Goal: Information Seeking & Learning: Learn about a topic

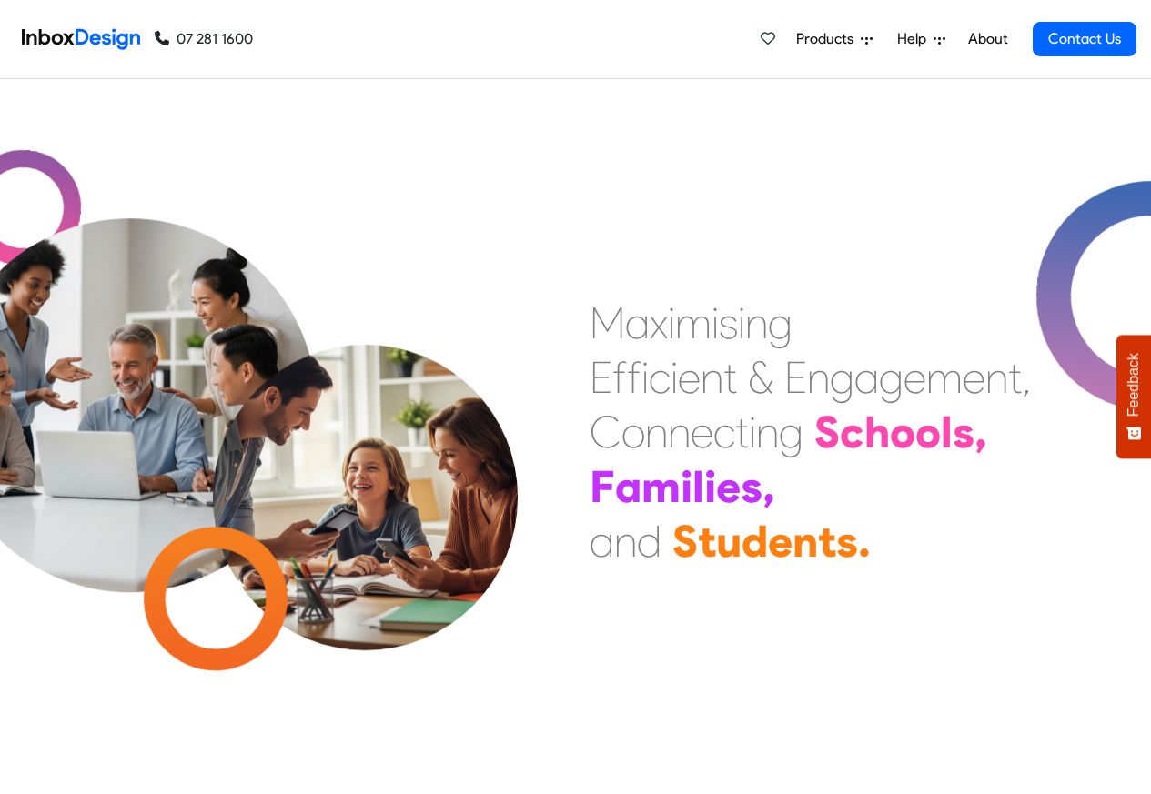
scroll to position [764, 0]
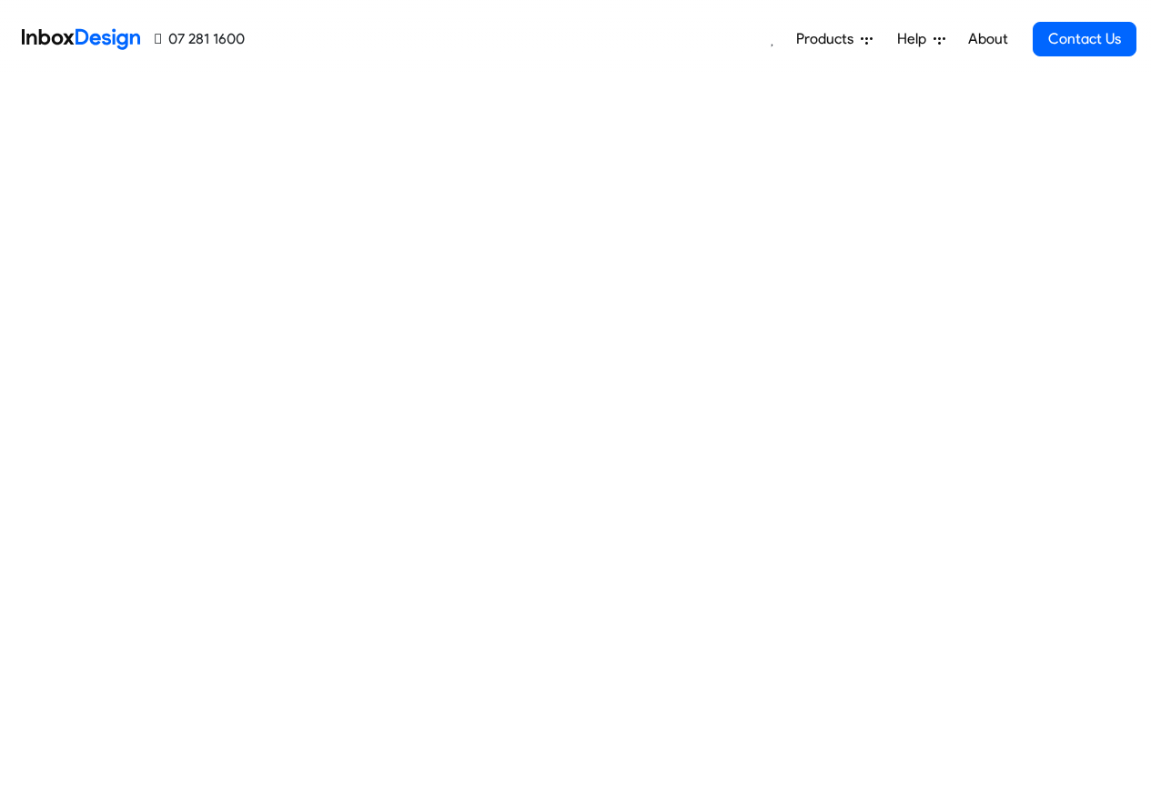
scroll to position [655, 0]
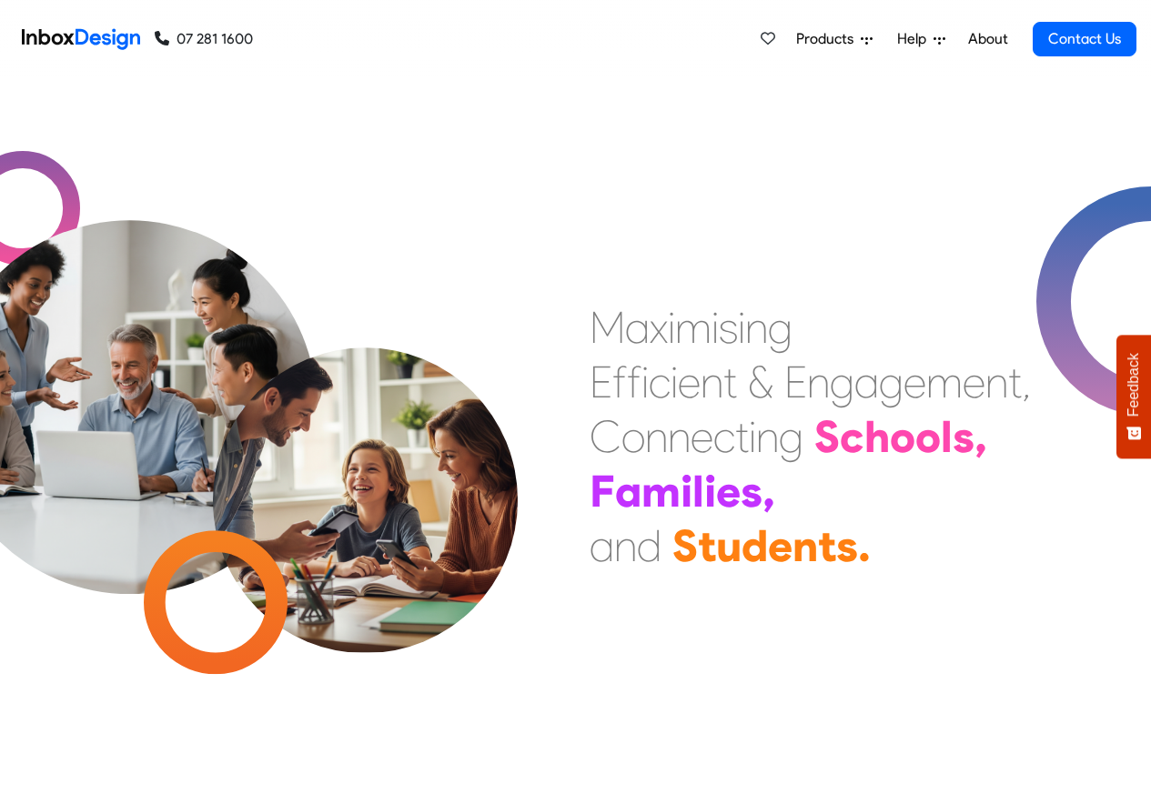
click at [835, 37] on span "Products" at bounding box center [828, 39] width 65 height 22
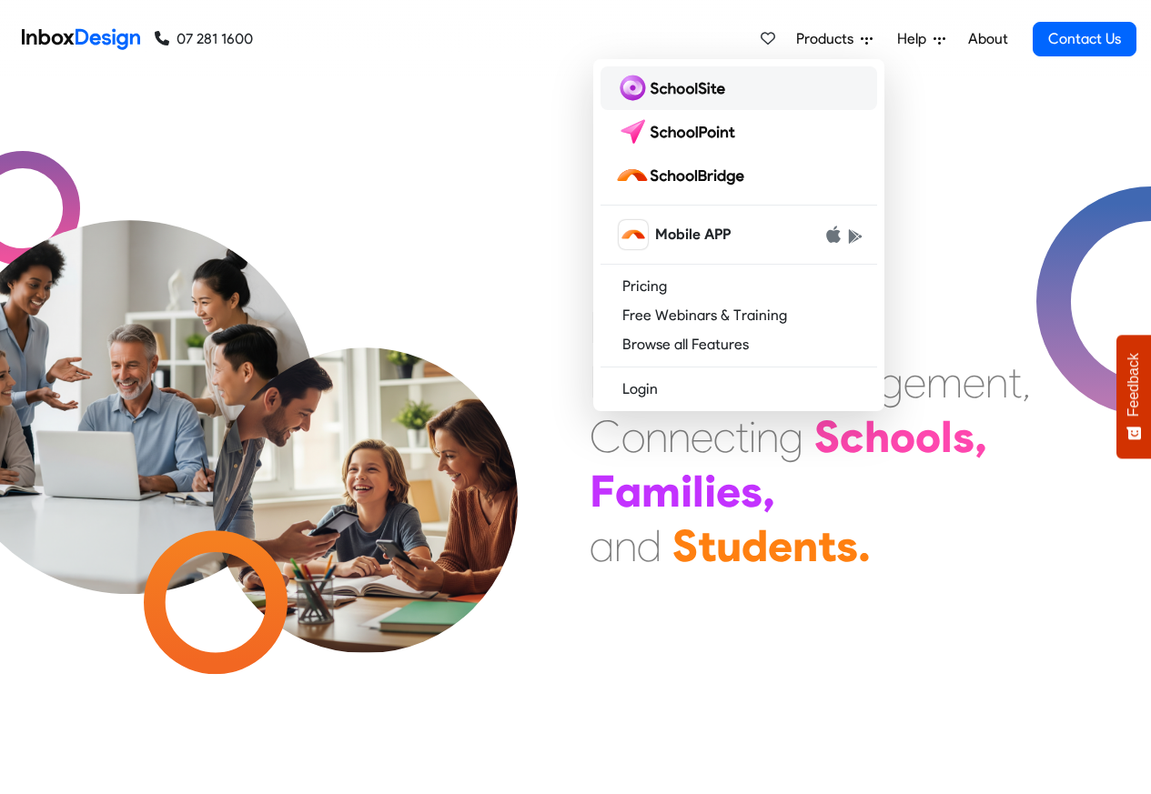
click at [661, 89] on img at bounding box center [673, 88] width 117 height 29
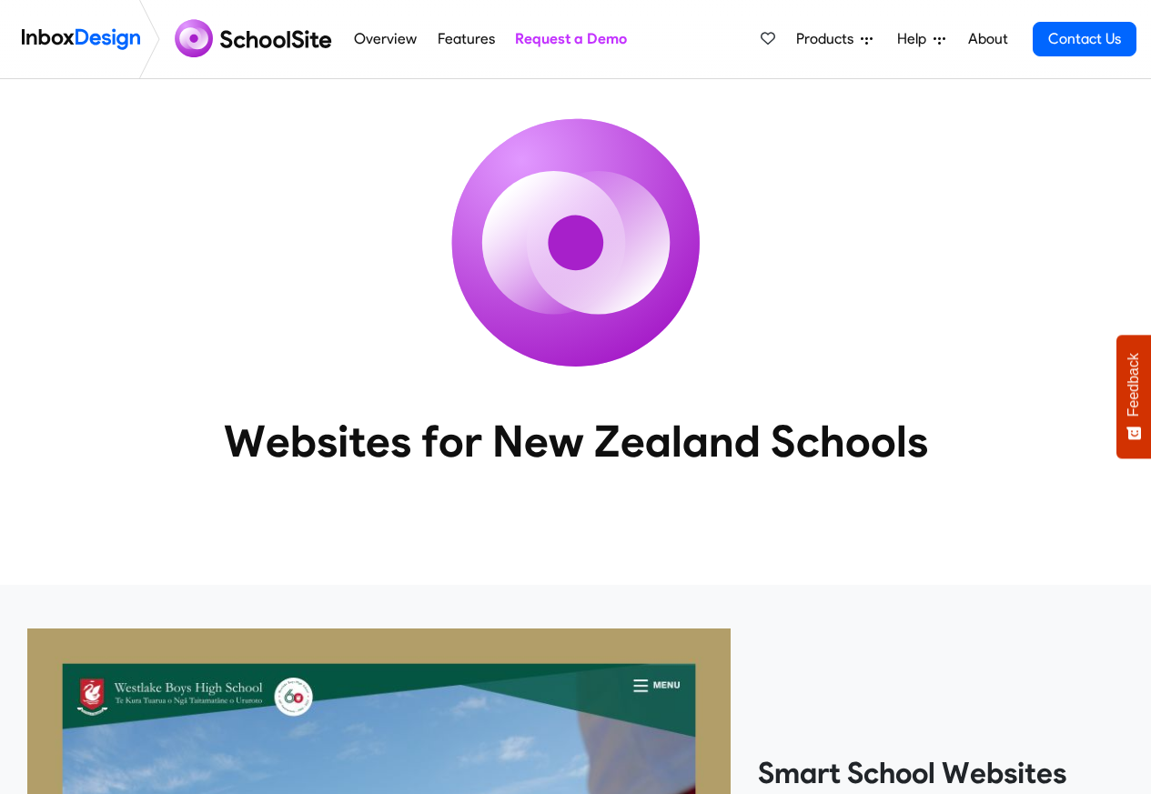
click at [870, 39] on icon at bounding box center [867, 40] width 12 height 12
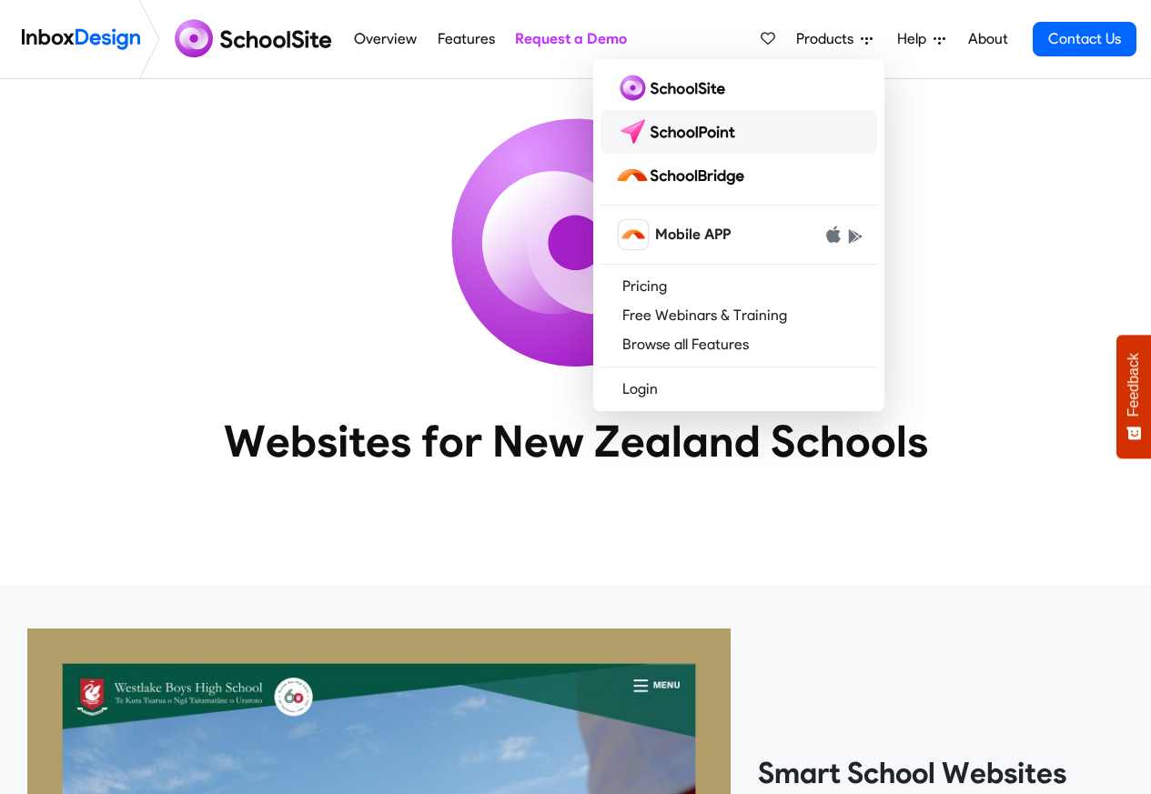
click at [655, 132] on img at bounding box center [679, 131] width 128 height 29
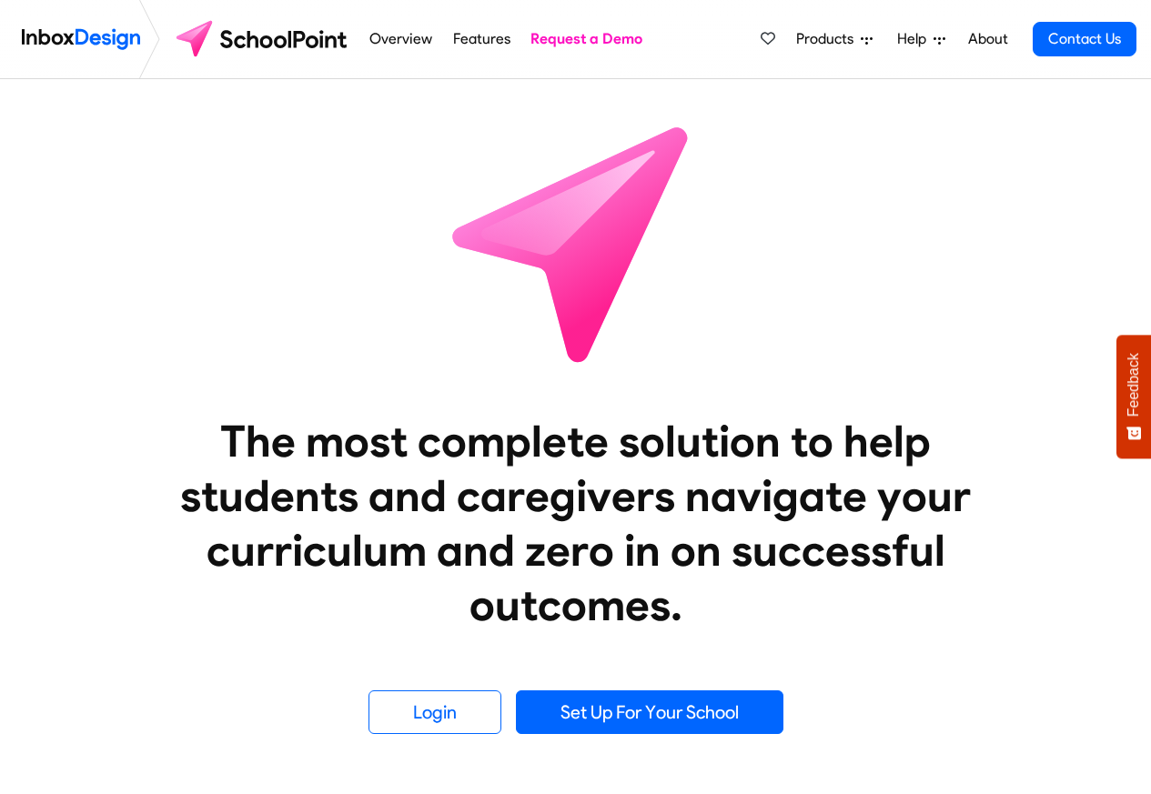
click at [867, 39] on icon at bounding box center [867, 40] width 12 height 7
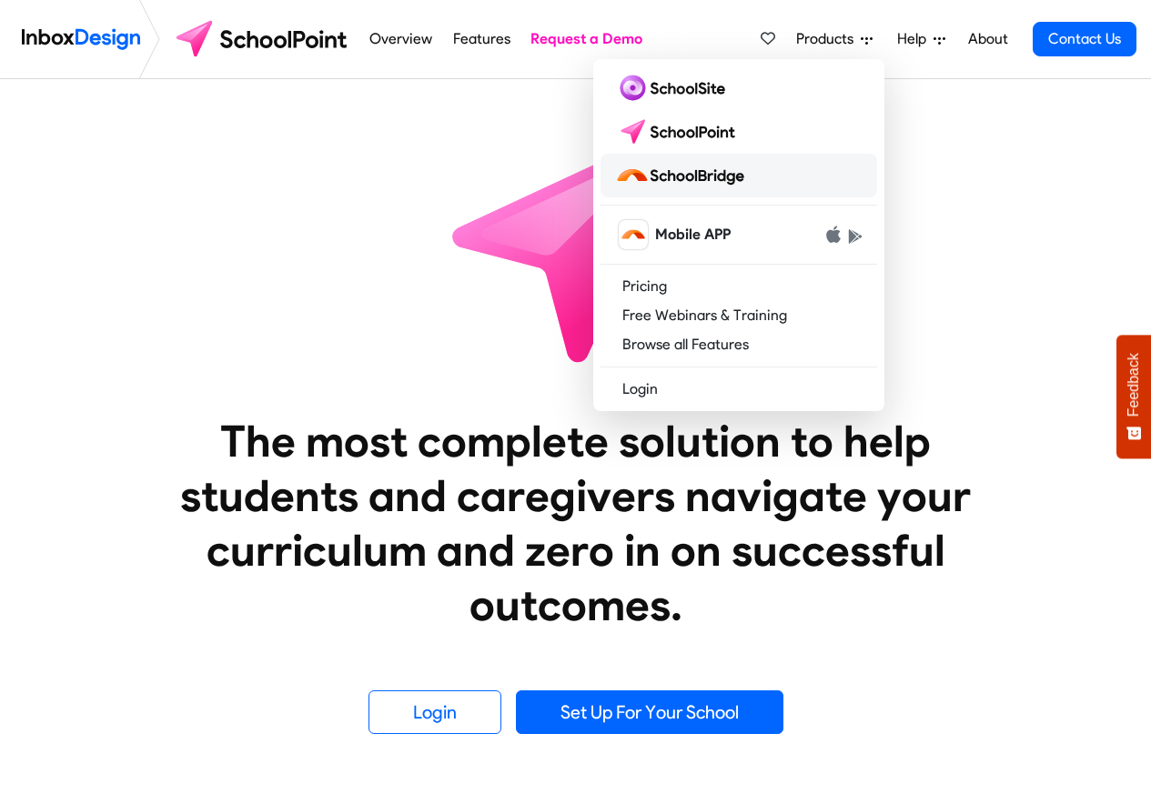
click at [705, 176] on img at bounding box center [683, 175] width 136 height 29
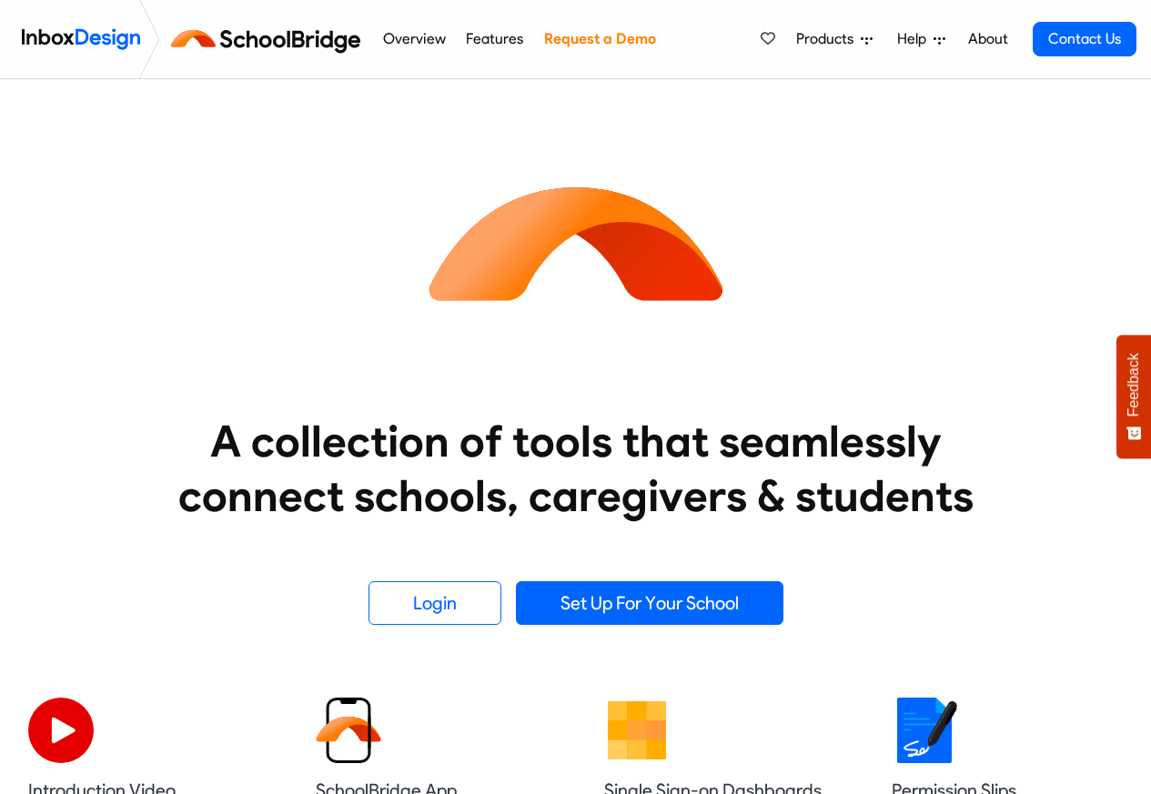
click at [469, 40] on link "Features" at bounding box center [494, 39] width 67 height 36
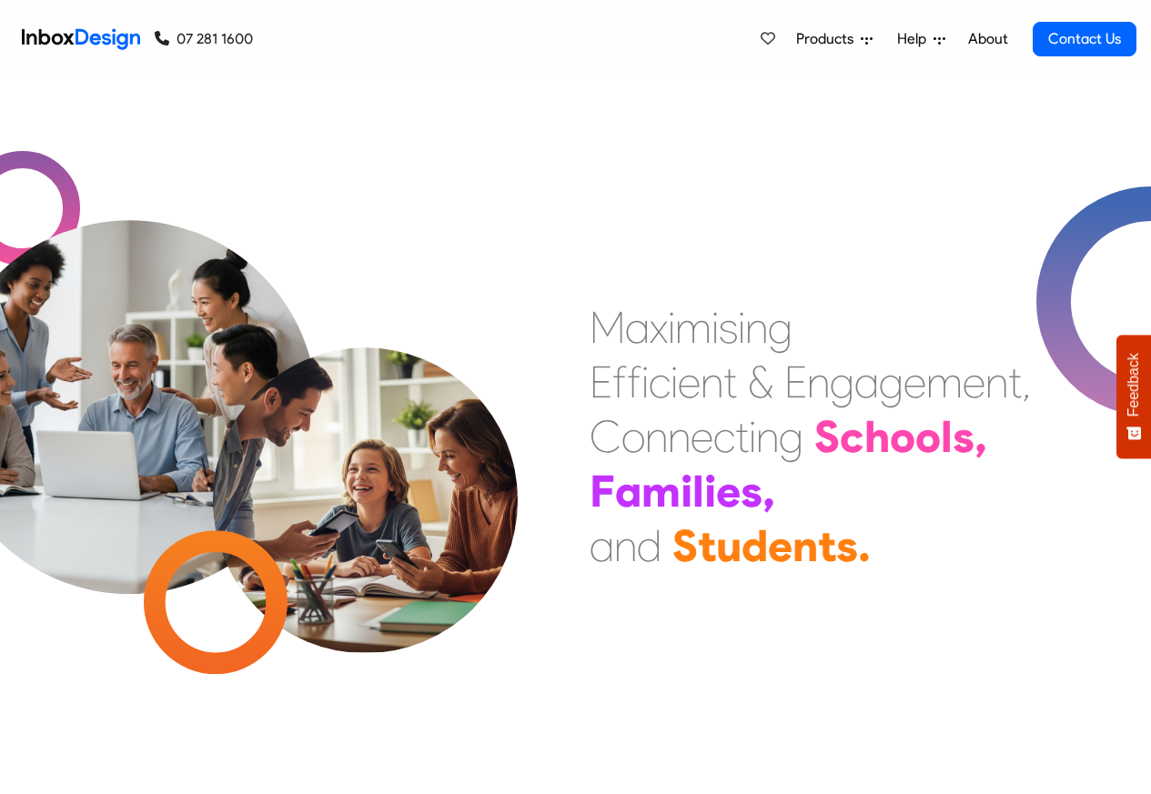
click at [858, 42] on span "Products" at bounding box center [828, 39] width 65 height 22
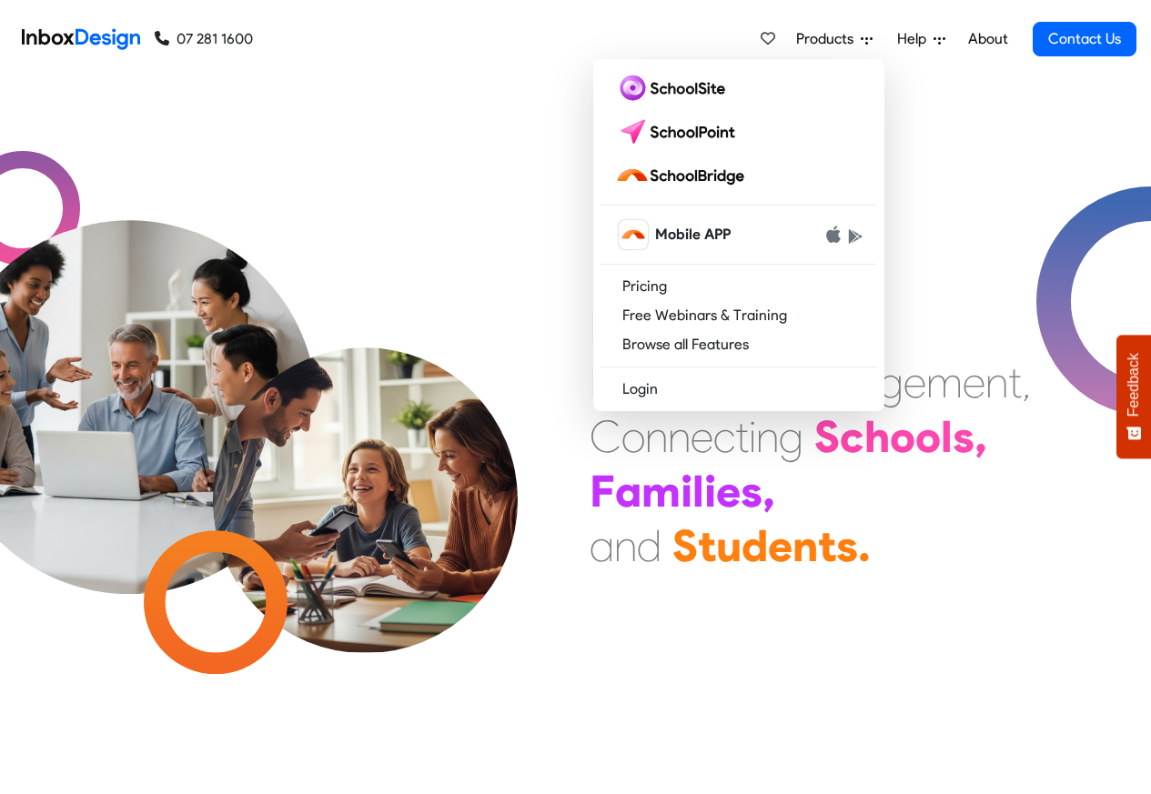
click at [919, 42] on span "Help" at bounding box center [915, 39] width 36 height 22
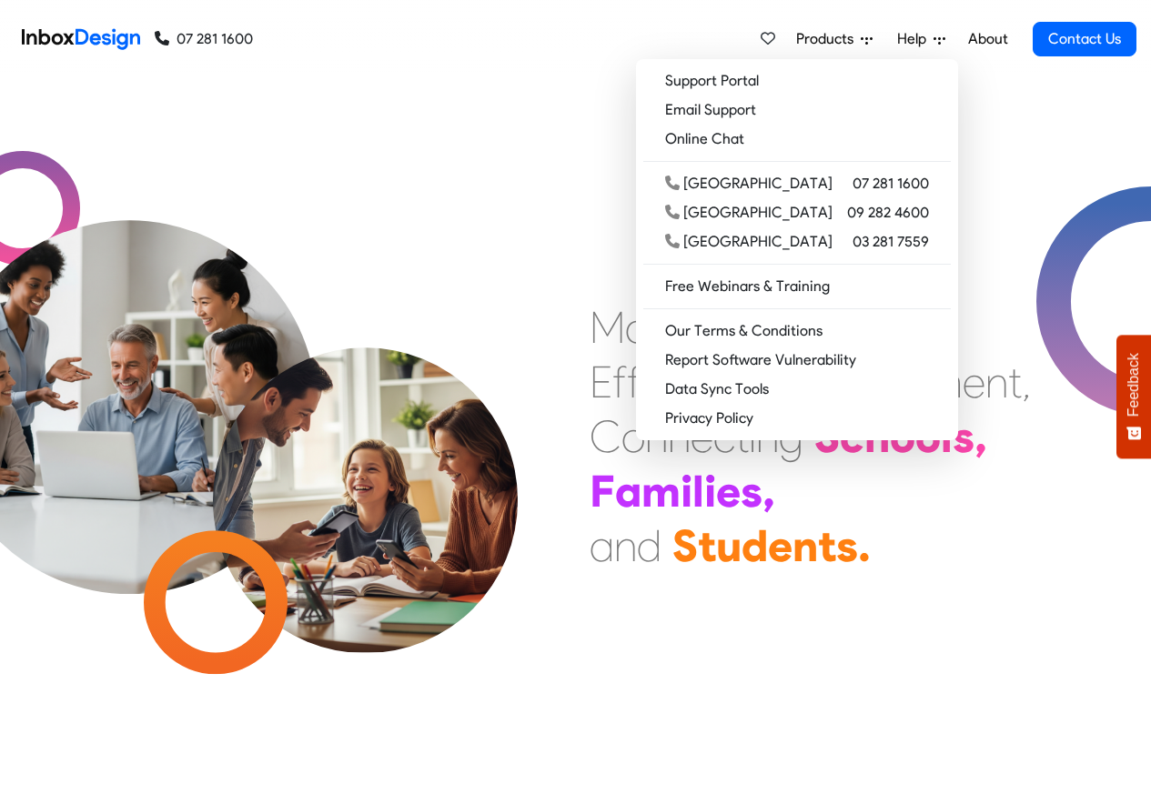
click at [864, 41] on icon at bounding box center [867, 40] width 12 height 12
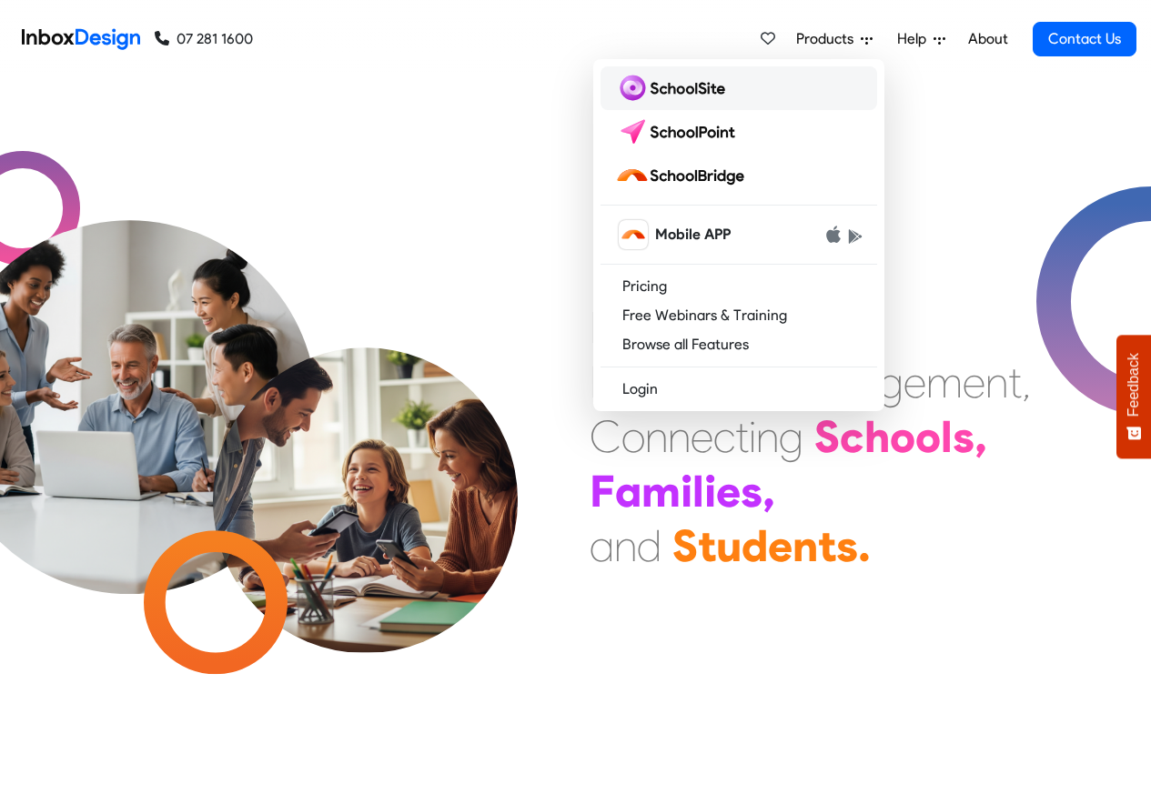
click at [661, 90] on img at bounding box center [673, 88] width 117 height 29
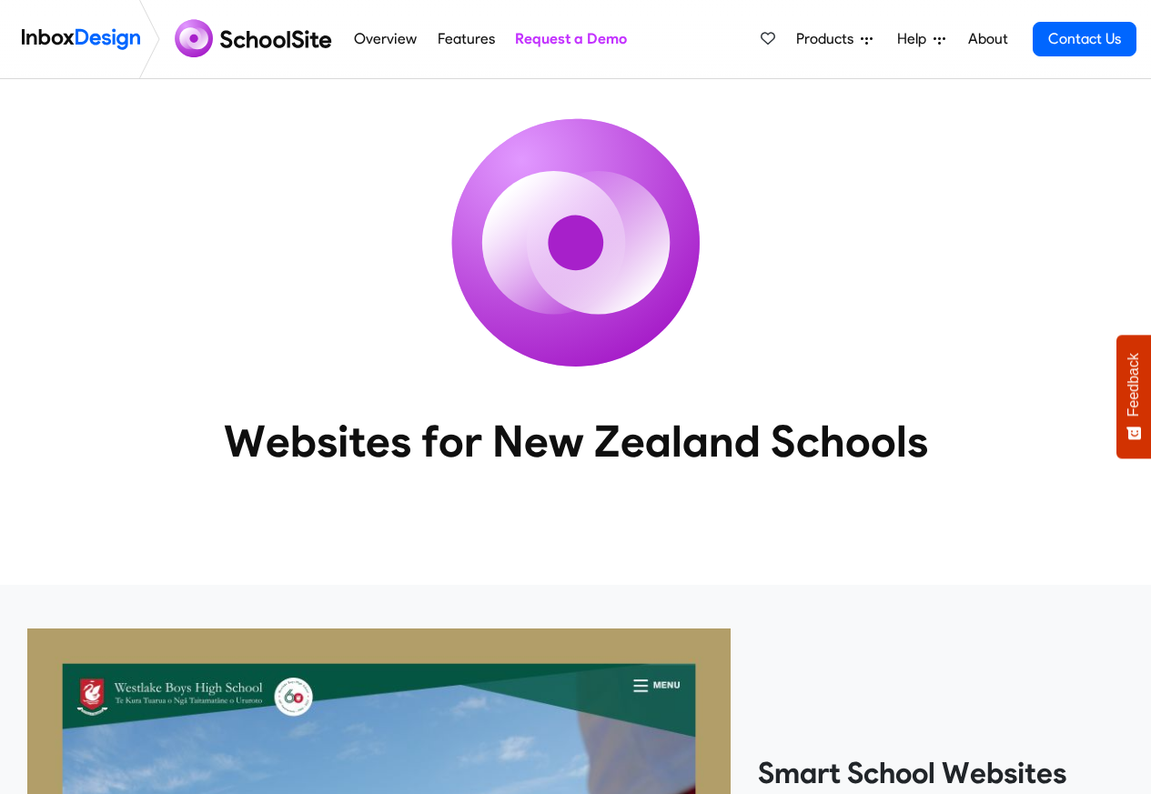
click at [448, 39] on link "Features" at bounding box center [465, 39] width 67 height 36
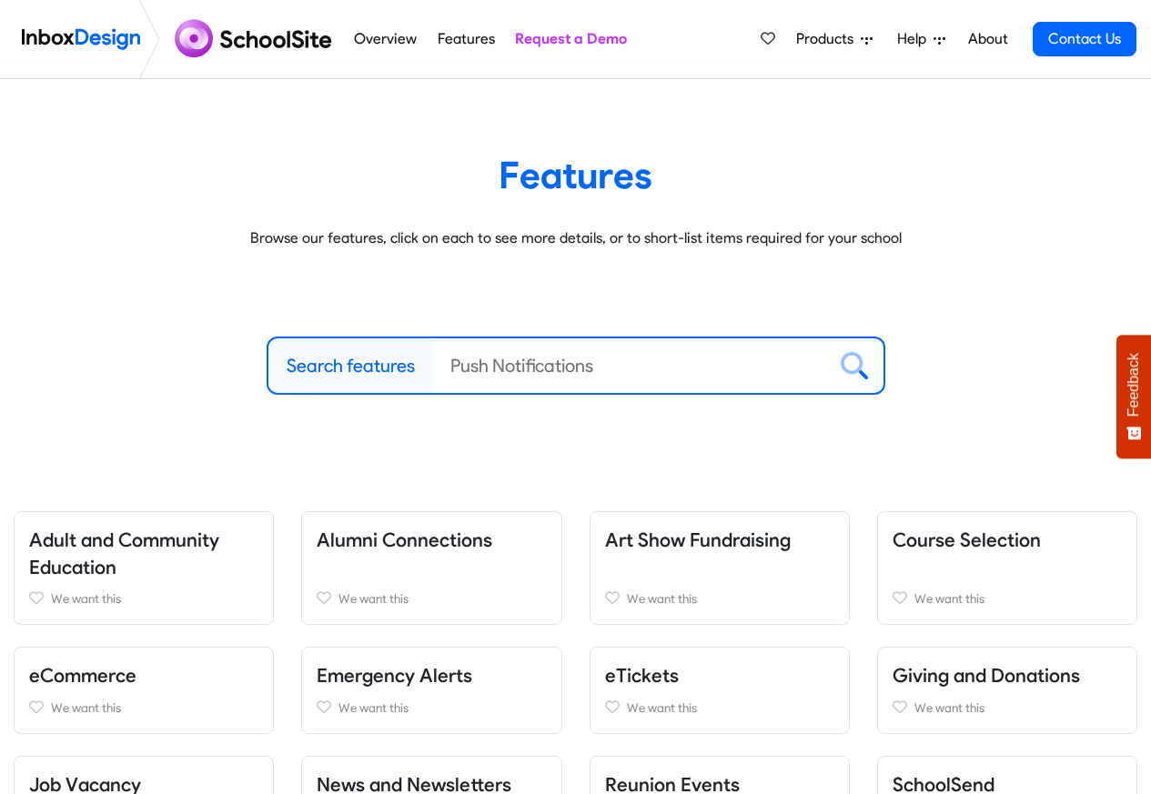
click at [458, 39] on link "Features" at bounding box center [465, 39] width 67 height 36
click at [317, 365] on label "Search features" at bounding box center [351, 365] width 128 height 27
click at [432, 365] on input "Search features" at bounding box center [629, 365] width 394 height 55
paste input "Inbox Design"
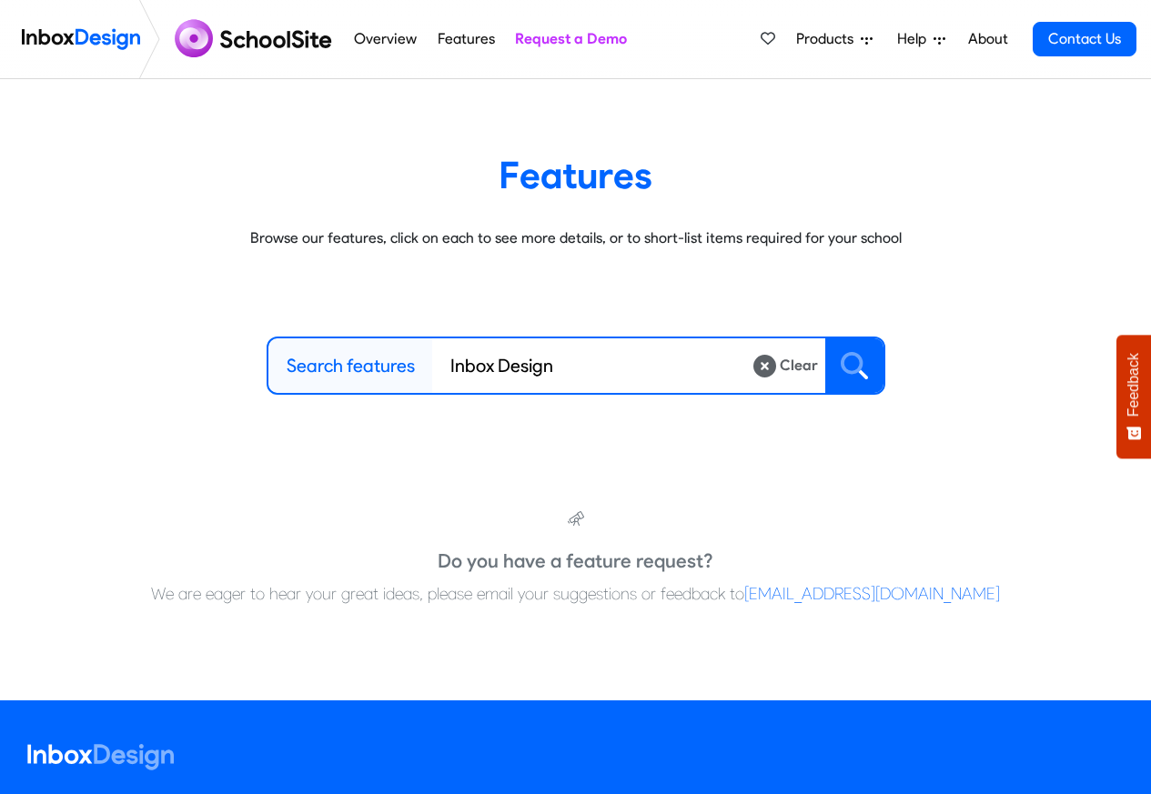
click at [853, 365] on icon at bounding box center [854, 365] width 27 height 27
click at [497, 367] on input "Inbox Design" at bounding box center [592, 365] width 320 height 55
click at [519, 367] on input "Inbox Design" at bounding box center [592, 365] width 320 height 55
paste input "Inbox"
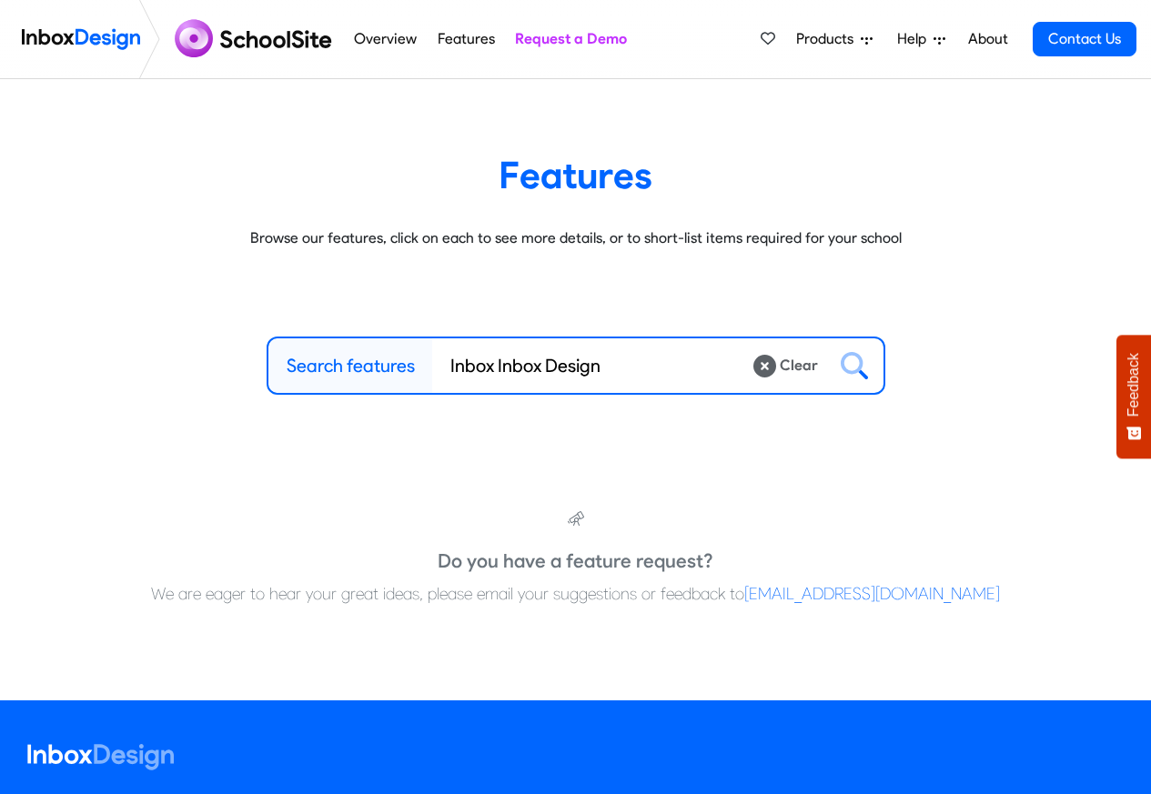
type input "Inbox Inbox Design"
click at [761, 368] on icon at bounding box center [764, 366] width 23 height 23
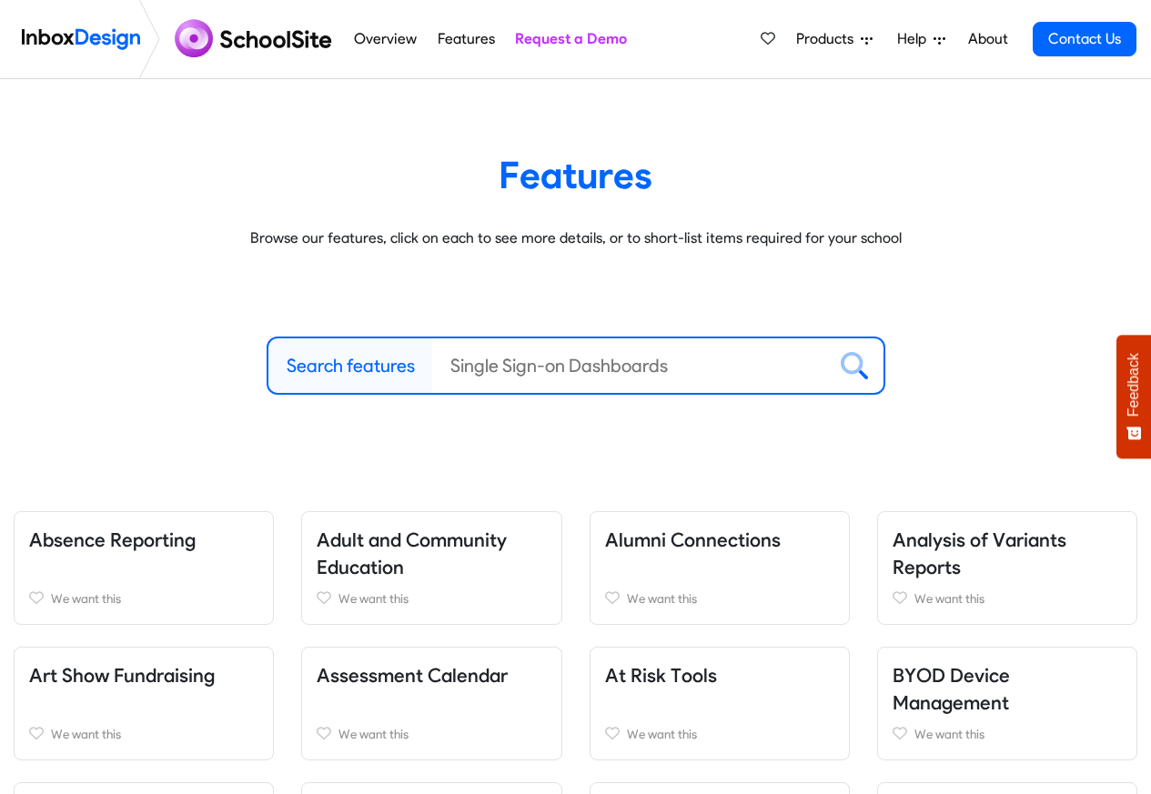
click at [458, 367] on input "Search features" at bounding box center [629, 365] width 394 height 55
paste input "Inbox Design"
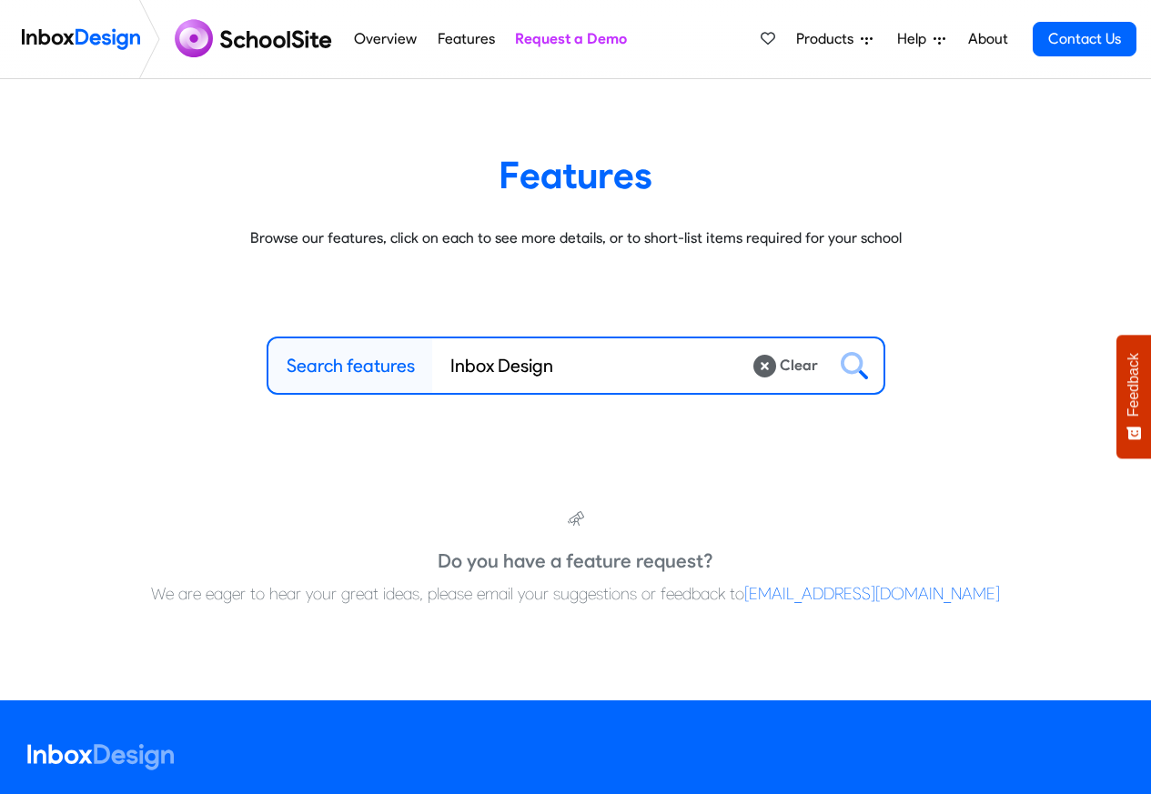
type input "Inbox Design"
click at [853, 367] on icon at bounding box center [854, 365] width 27 height 27
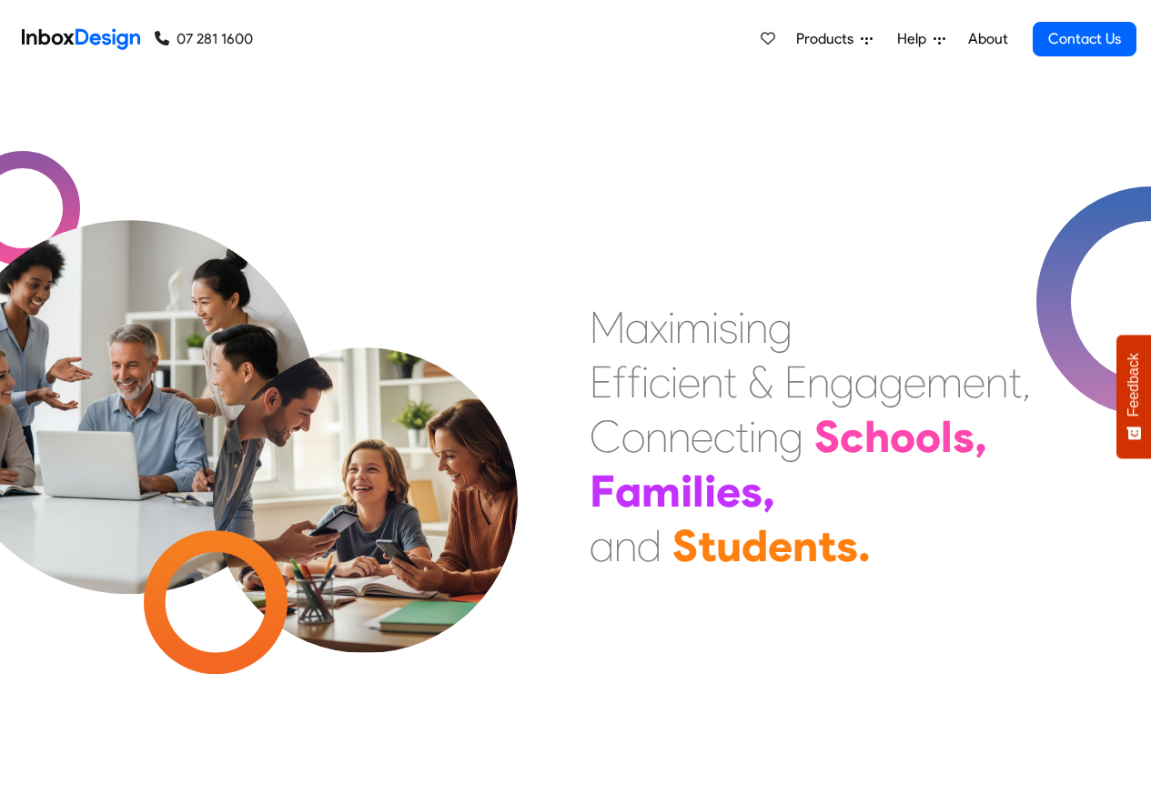
click at [969, 40] on link "About" at bounding box center [988, 39] width 50 height 36
click at [829, 39] on span "Products" at bounding box center [828, 39] width 65 height 22
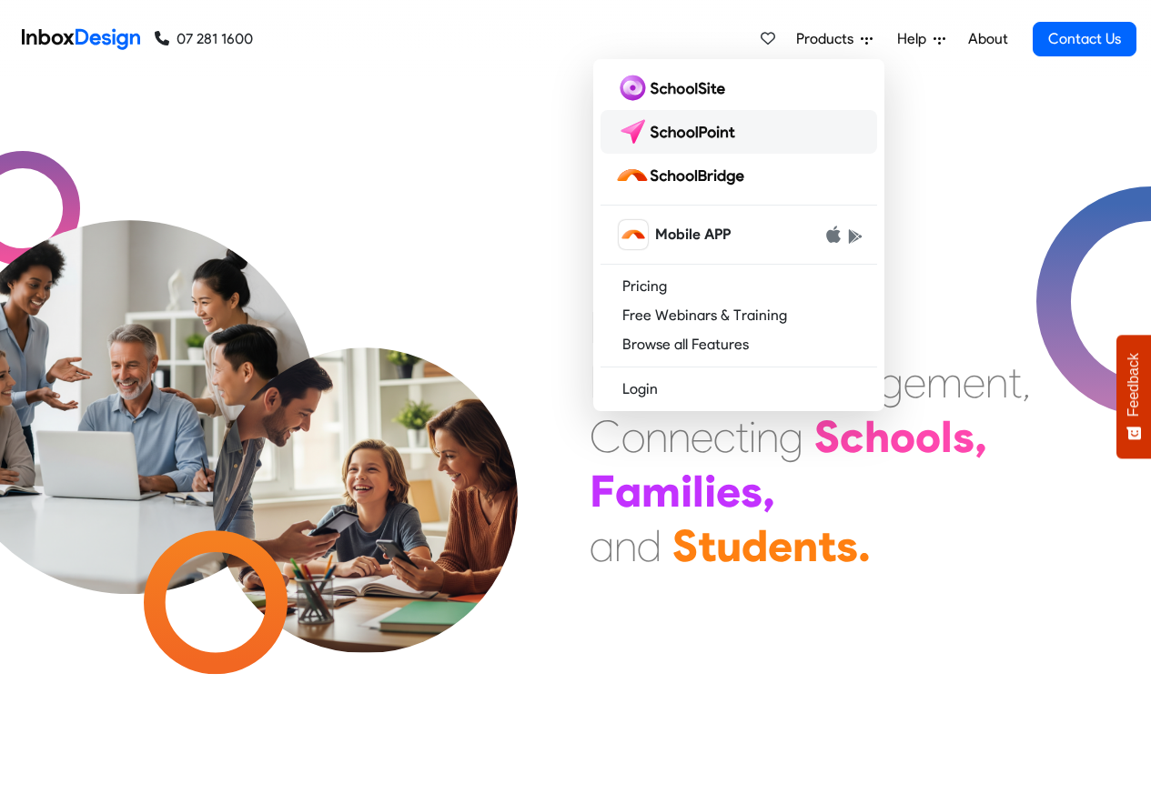
click at [652, 131] on img at bounding box center [679, 131] width 128 height 29
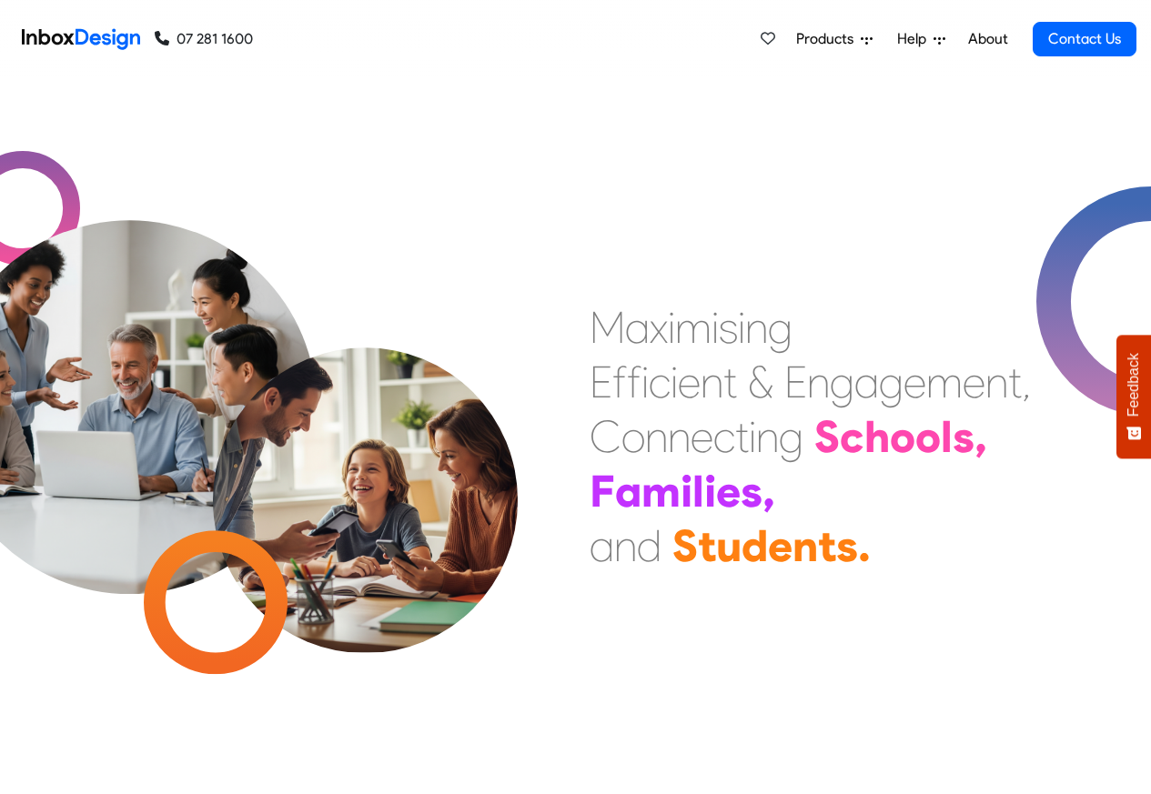
click at [819, 37] on span "Products" at bounding box center [828, 39] width 65 height 22
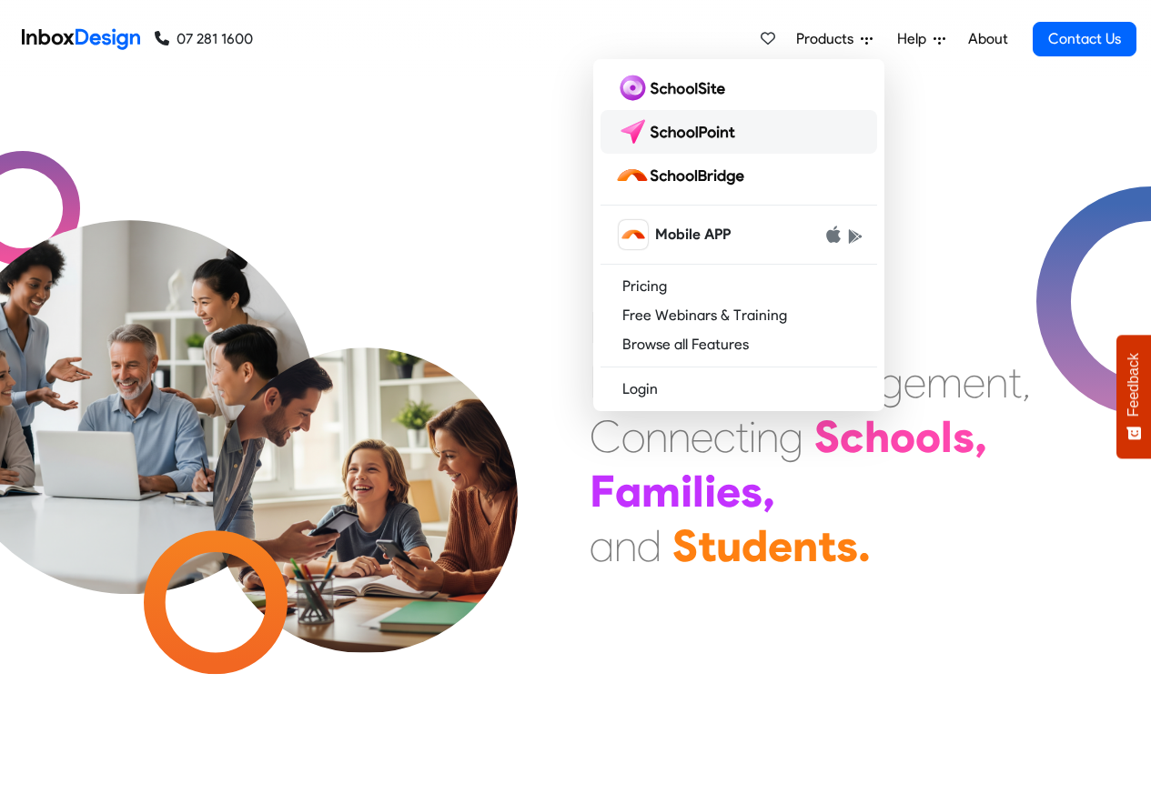
click at [653, 132] on img at bounding box center [679, 131] width 128 height 29
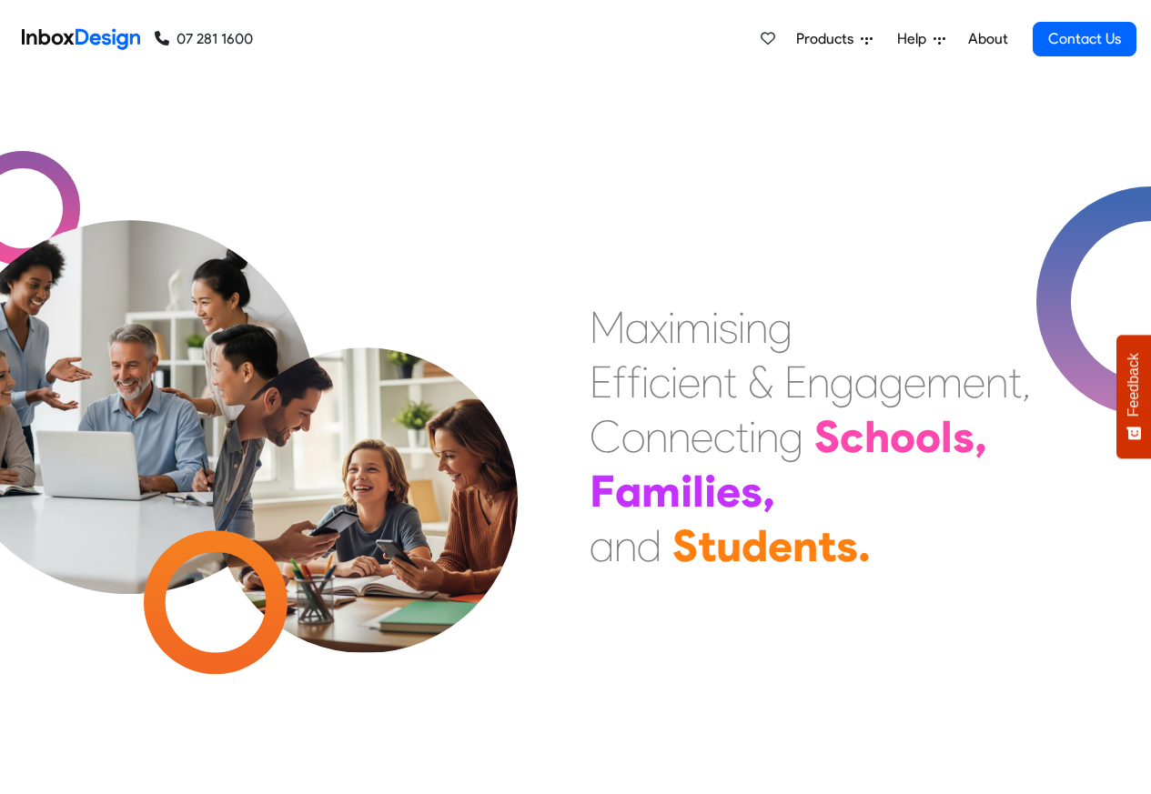
click at [814, 39] on span "Products" at bounding box center [828, 39] width 65 height 22
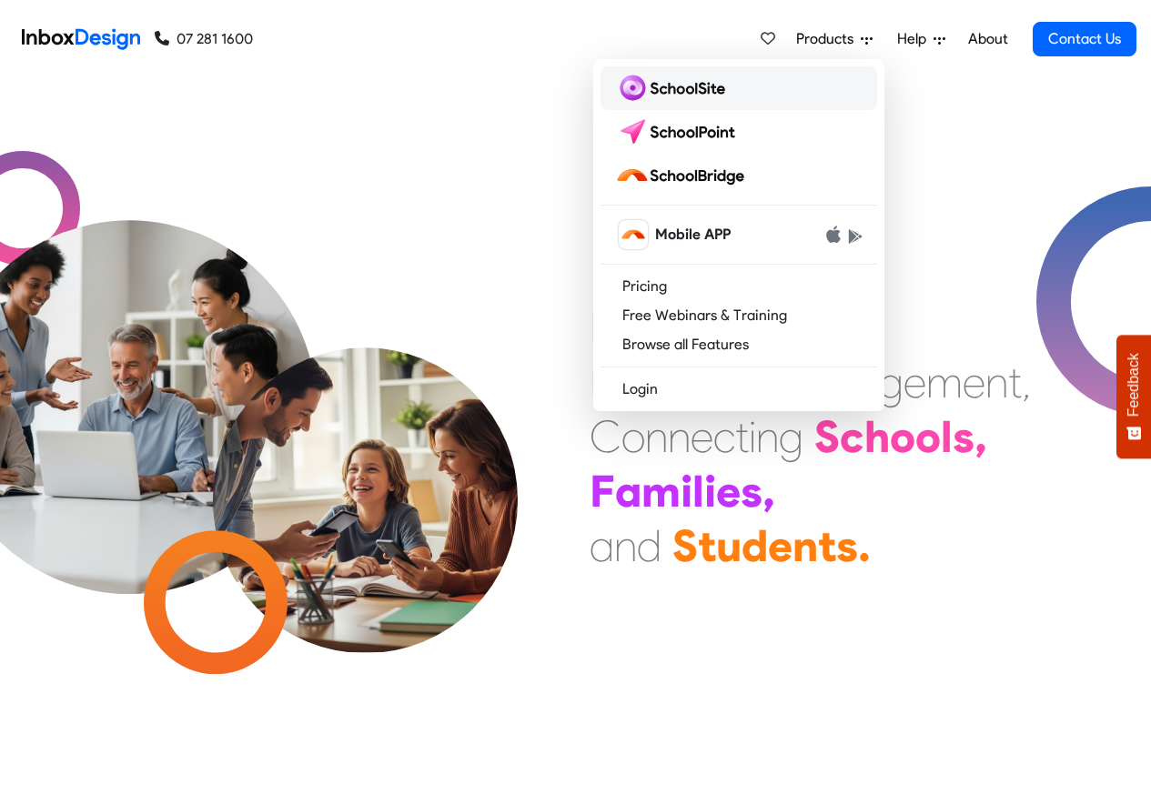
click at [666, 90] on img at bounding box center [673, 88] width 117 height 29
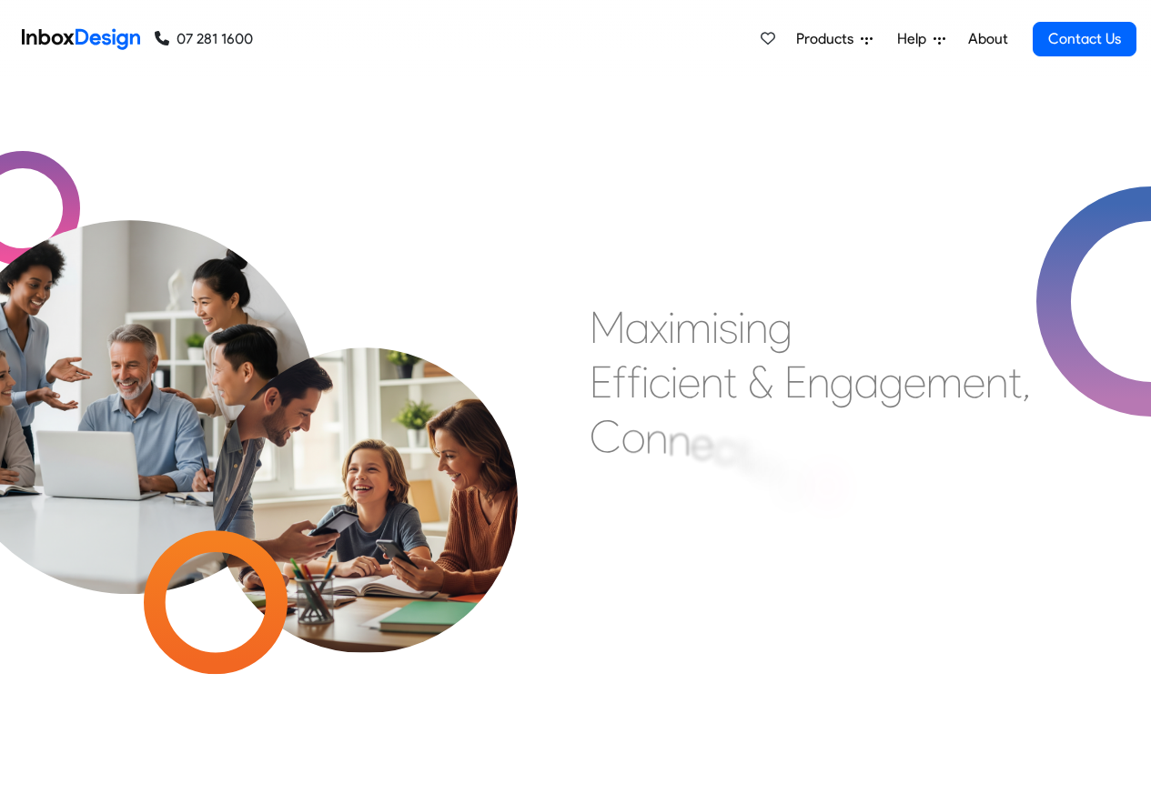
click at [869, 40] on icon at bounding box center [867, 40] width 12 height 12
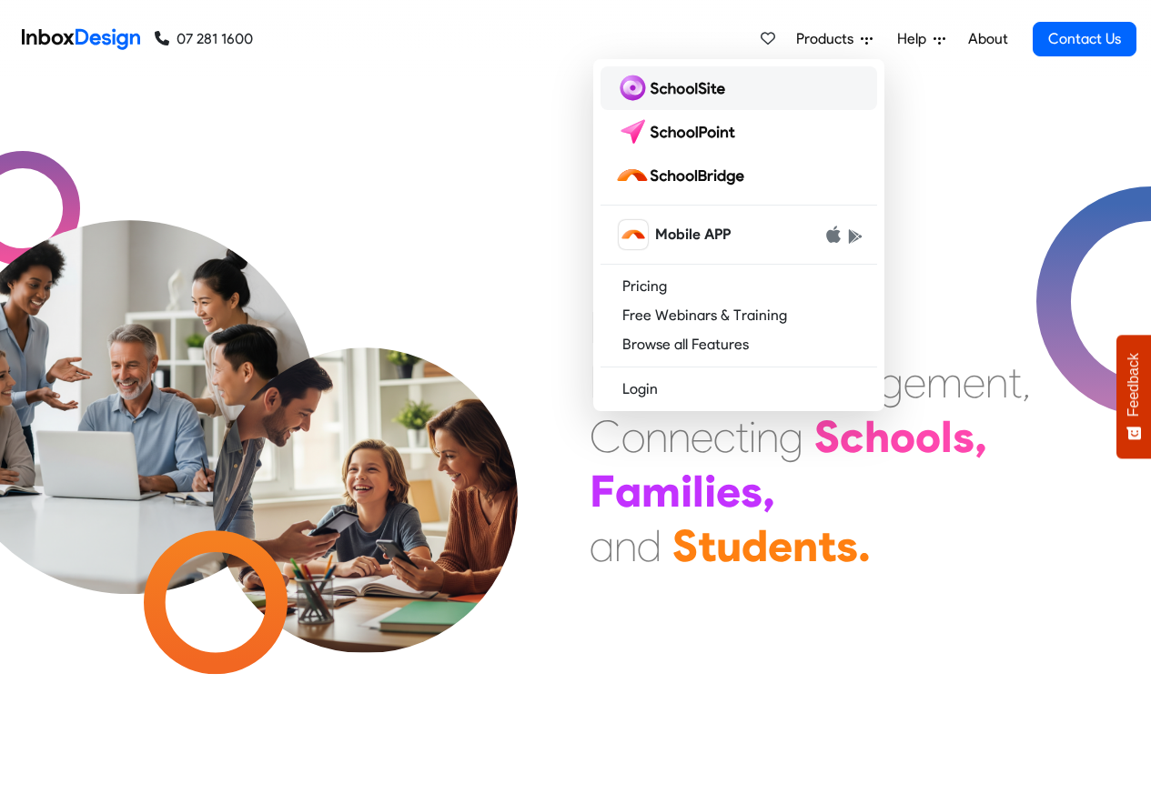
click at [673, 86] on img at bounding box center [673, 88] width 117 height 29
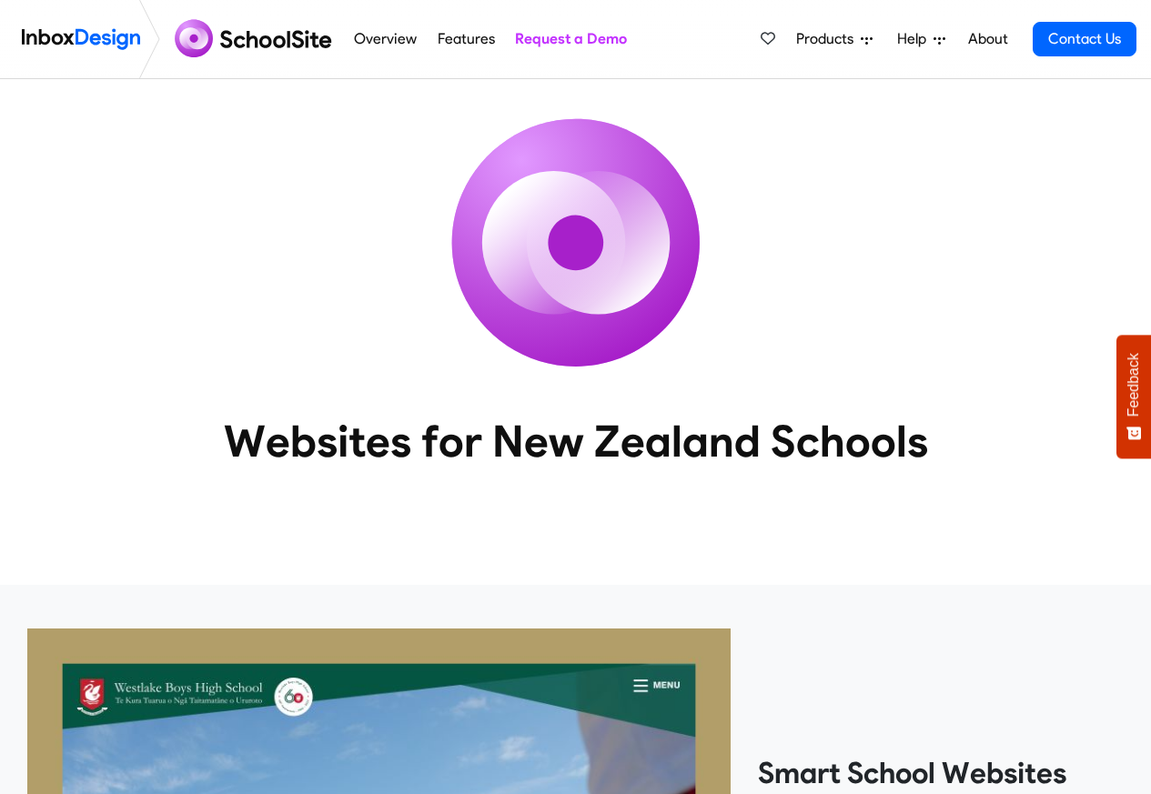
click at [453, 39] on link "Features" at bounding box center [465, 39] width 67 height 36
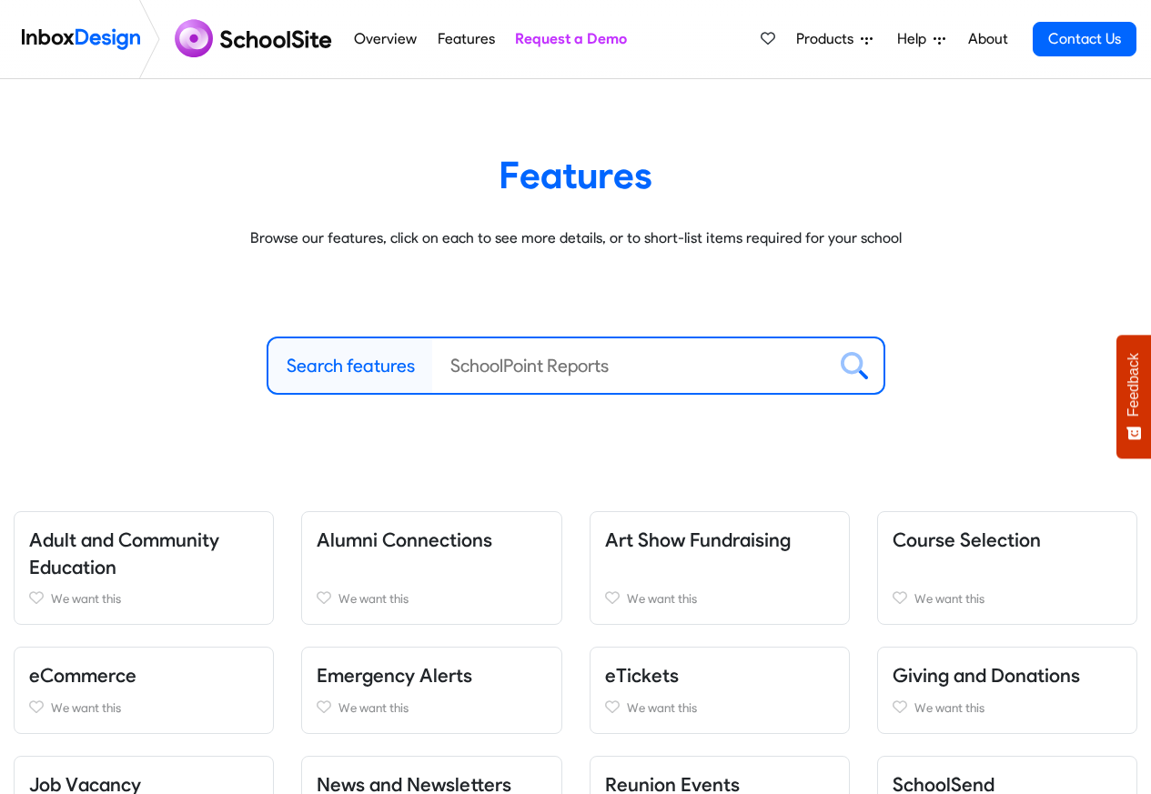
click at [351, 367] on label "Search features" at bounding box center [351, 365] width 128 height 27
click at [432, 367] on input "Search features" at bounding box center [629, 365] width 394 height 55
paste input "Inbox Design"
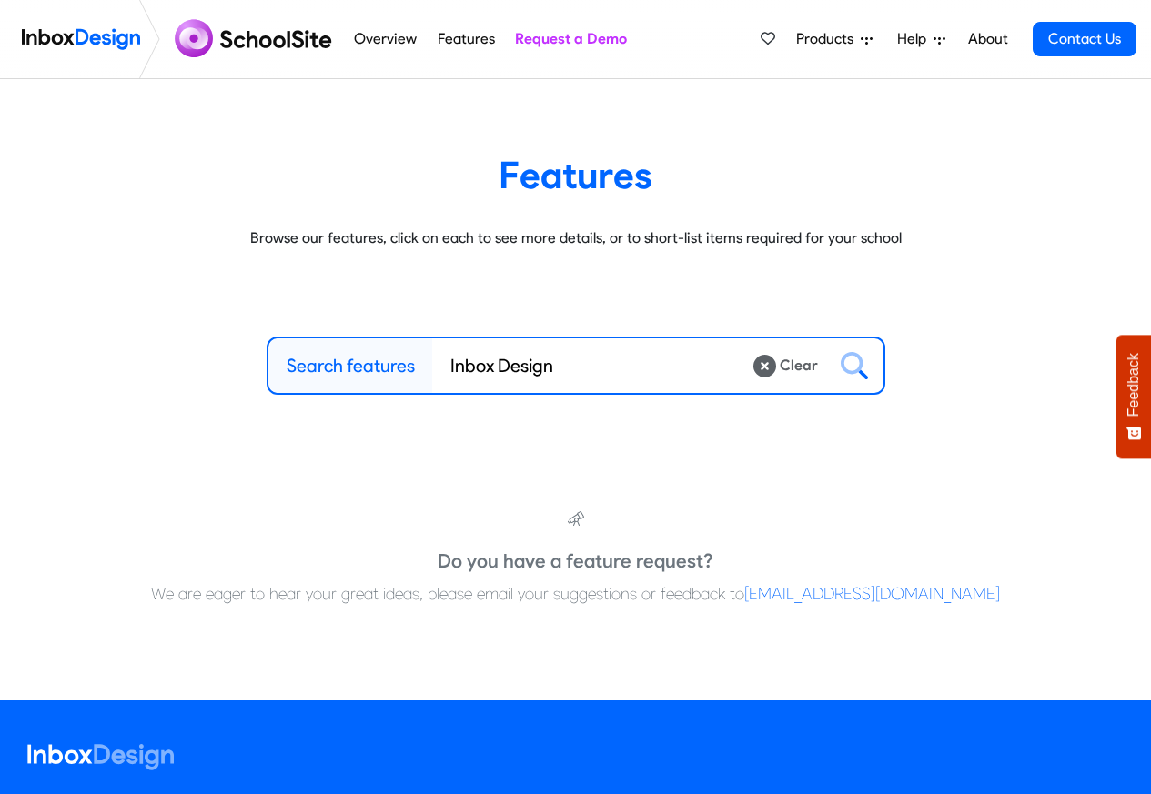
type input "Inbox Design"
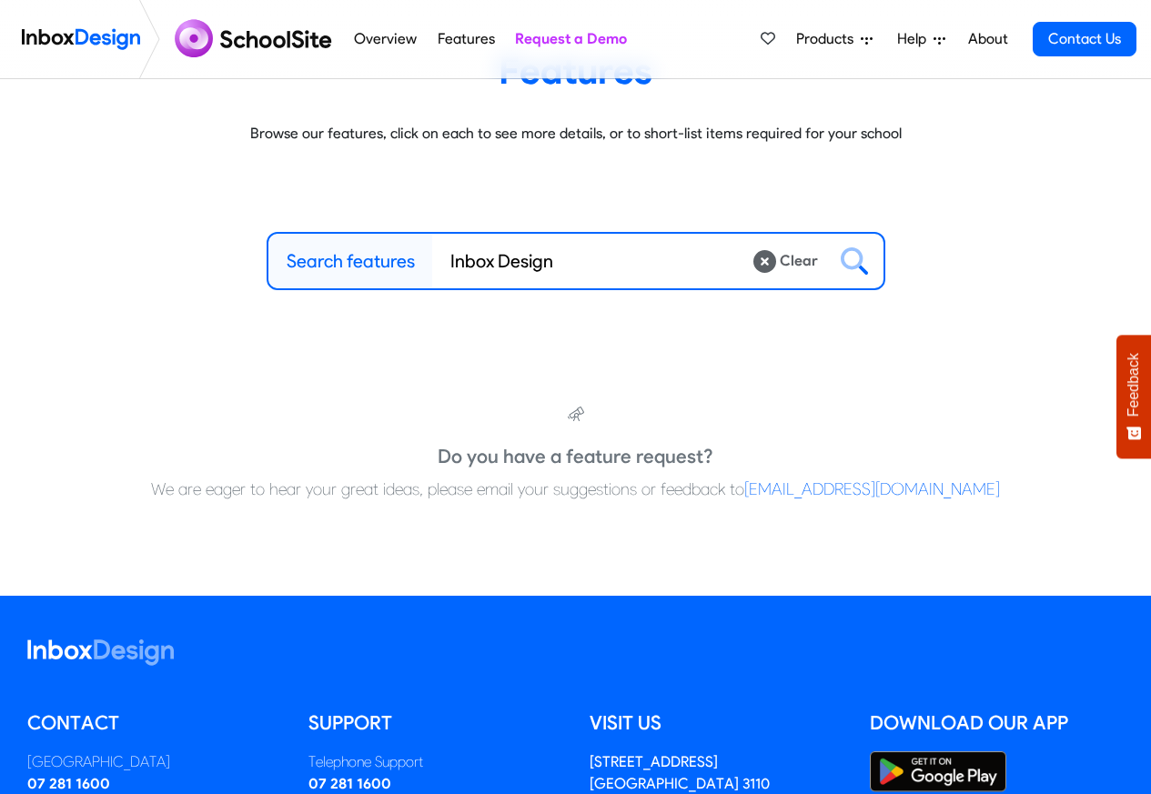
scroll to position [382, 0]
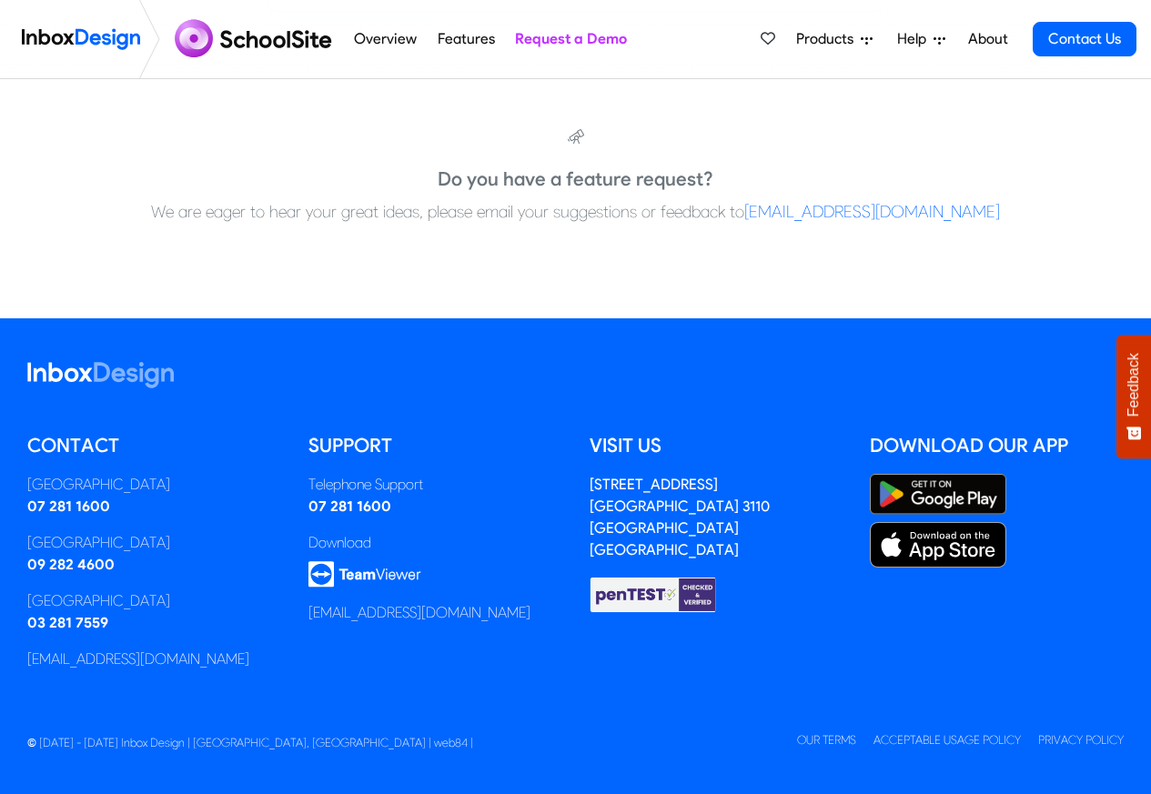
click at [866, 37] on icon at bounding box center [867, 40] width 12 height 7
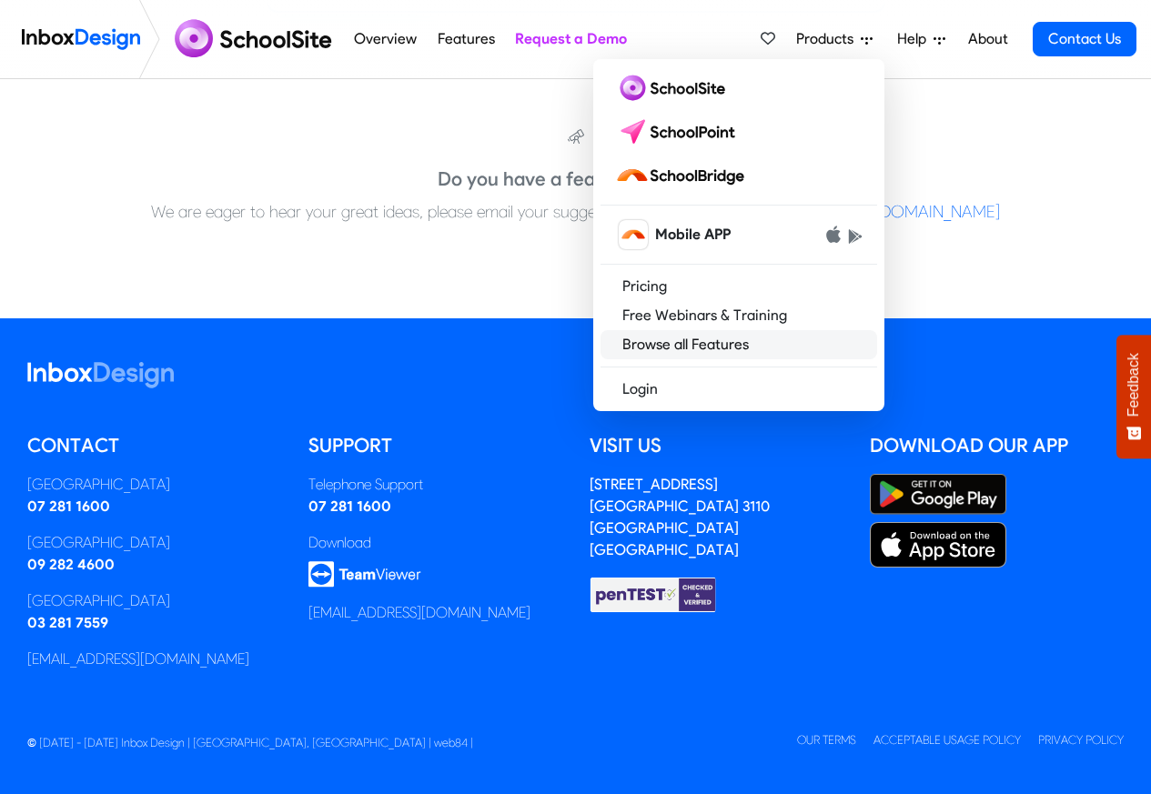
click at [697, 344] on link "Browse all Features" at bounding box center [738, 344] width 277 height 29
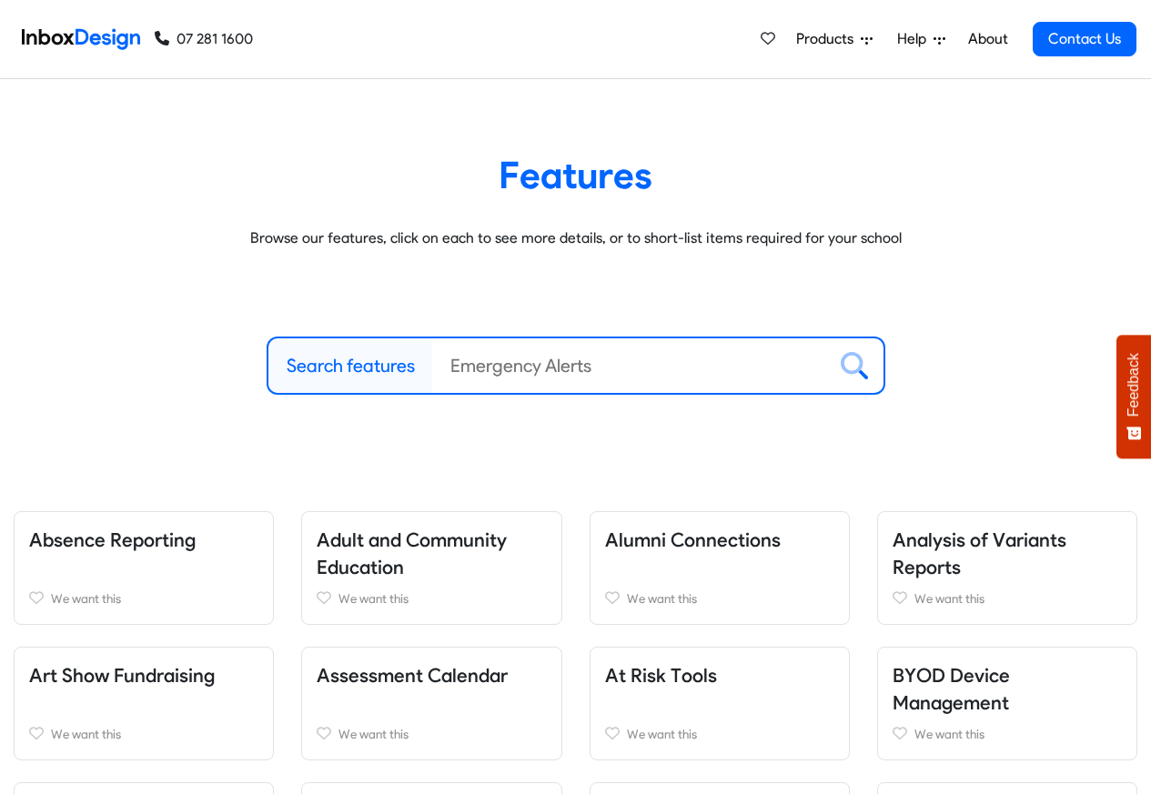
click at [347, 364] on label "Search features" at bounding box center [351, 365] width 128 height 27
click at [432, 364] on input "Search features" at bounding box center [629, 365] width 394 height 55
paste input "Inbox Design"
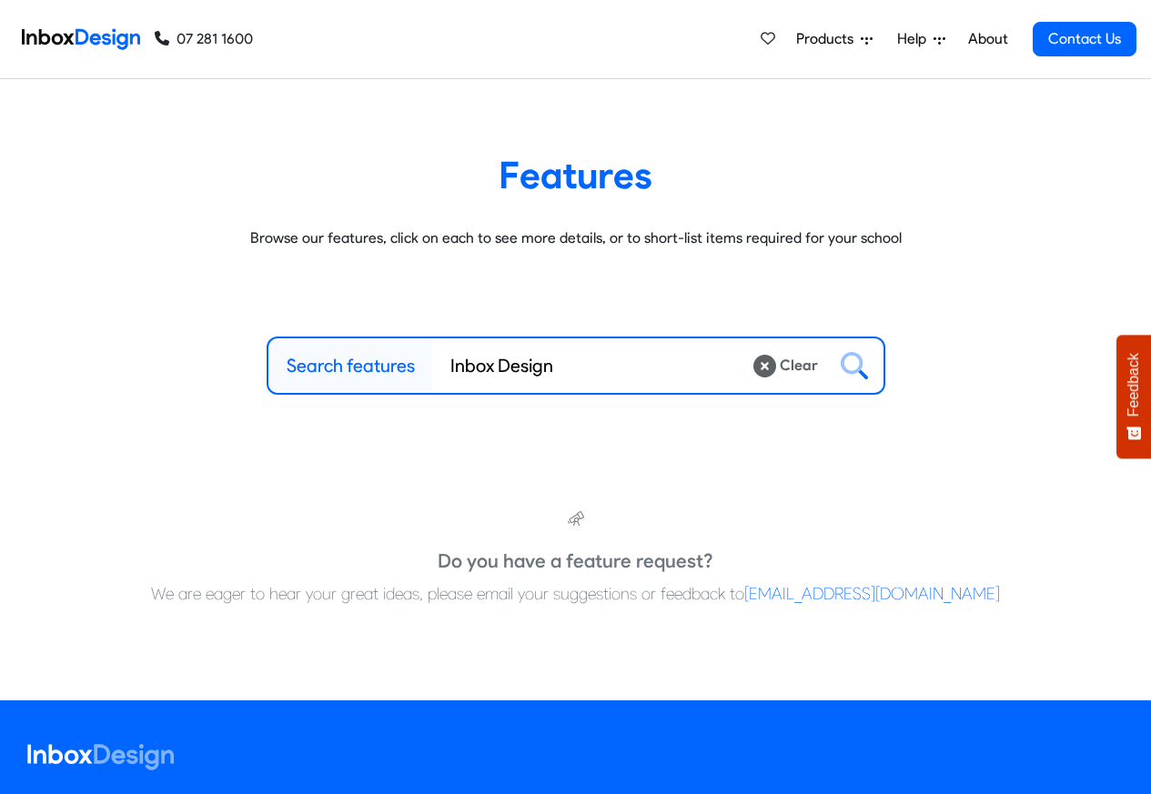
type input "Inbox Design"
click at [856, 368] on icon at bounding box center [854, 365] width 27 height 27
click at [769, 367] on icon at bounding box center [764, 366] width 23 height 23
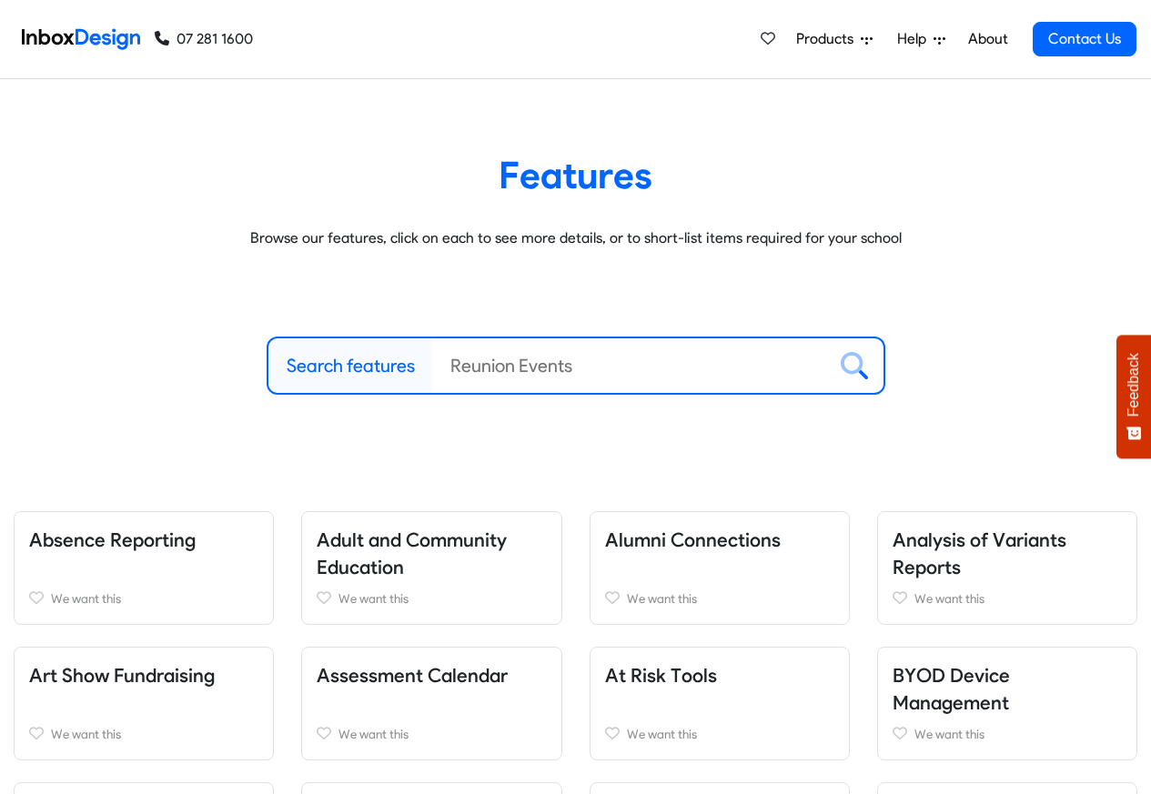
click at [519, 364] on input "Search features" at bounding box center [629, 365] width 394 height 55
paste input "Inbox Design"
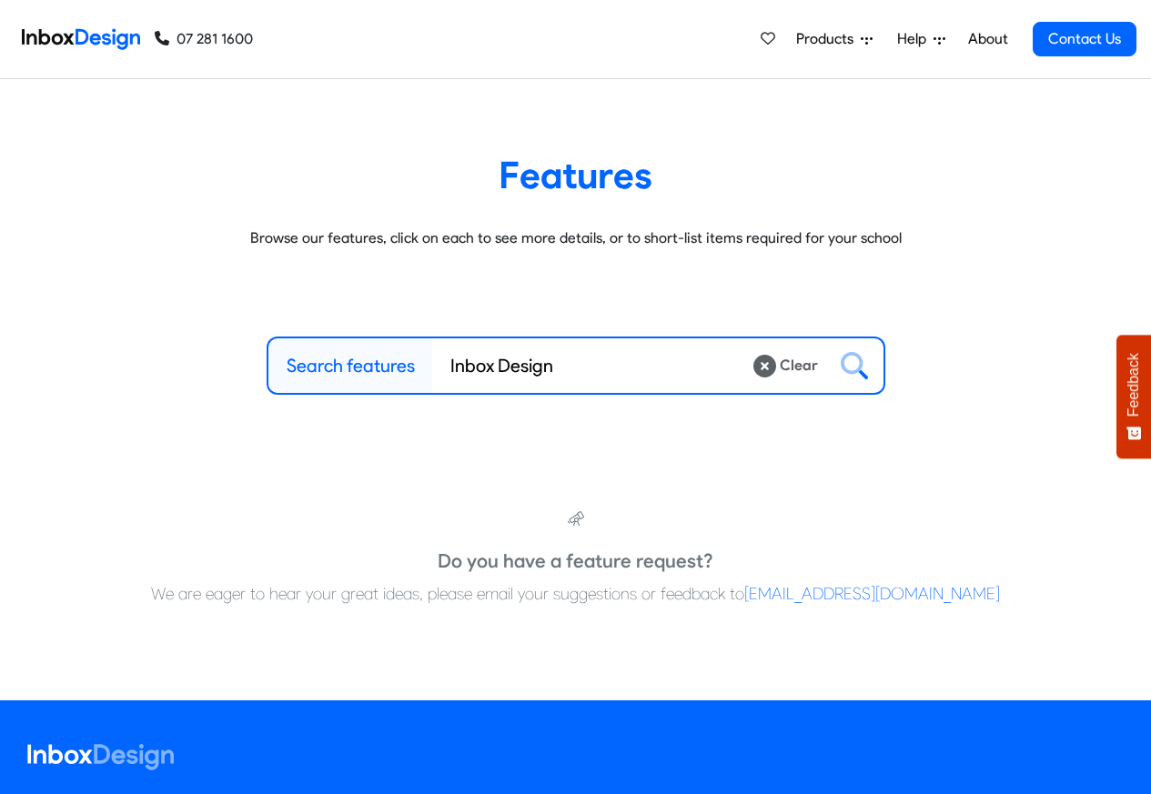
type input "Inbox Design"
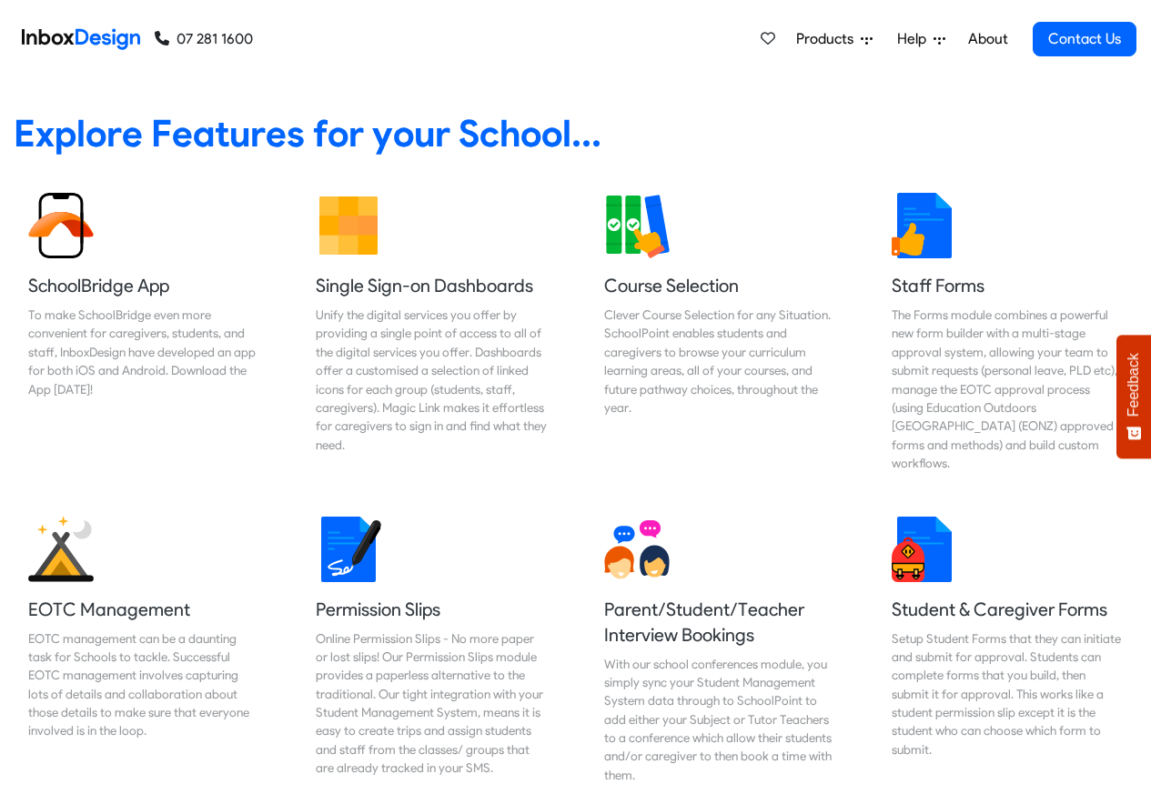
scroll to position [764, 0]
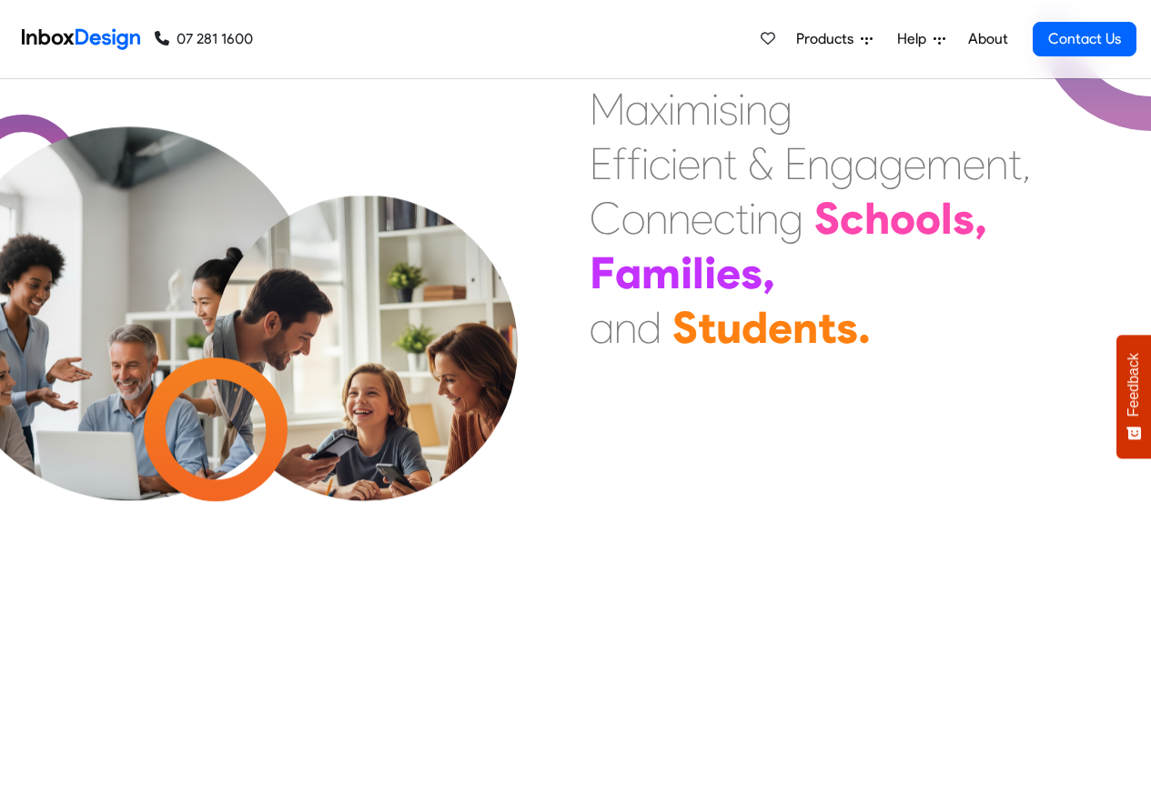
scroll to position [1531, 0]
